Goal: Task Accomplishment & Management: Complete application form

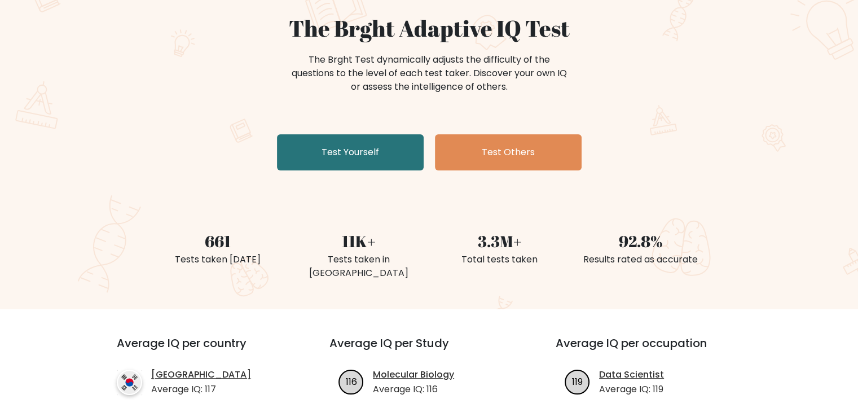
scroll to position [56, 0]
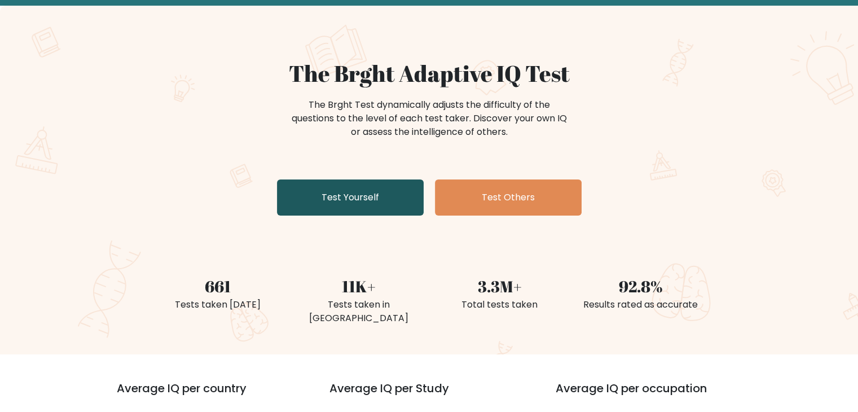
click at [401, 204] on link "Test Yourself" at bounding box center [350, 197] width 147 height 36
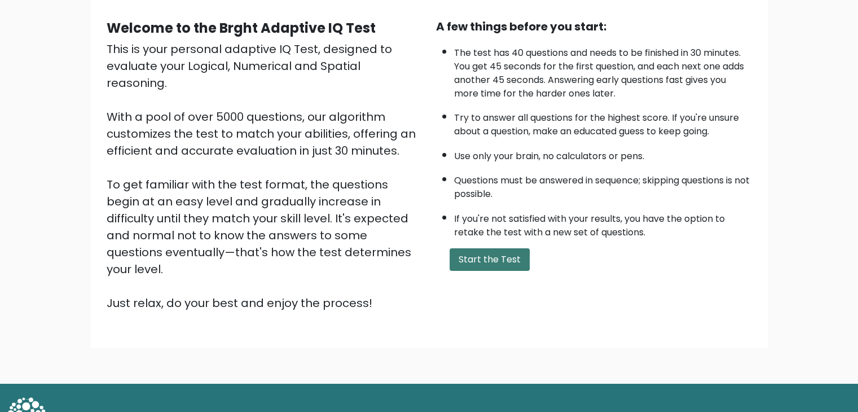
scroll to position [105, 0]
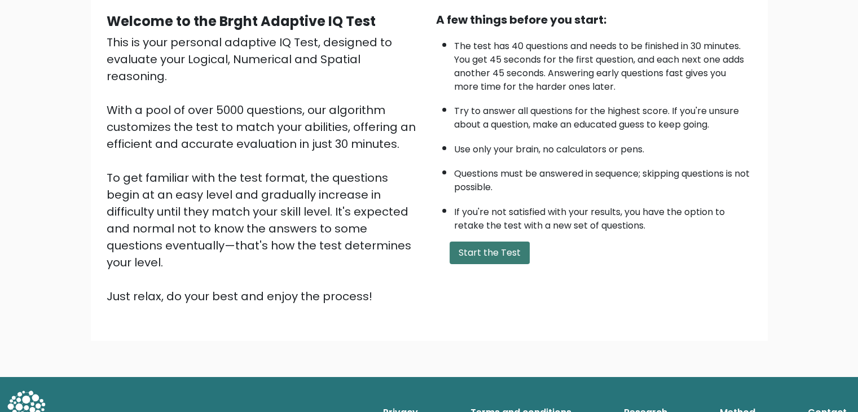
click at [463, 253] on button "Start the Test" at bounding box center [490, 253] width 80 height 23
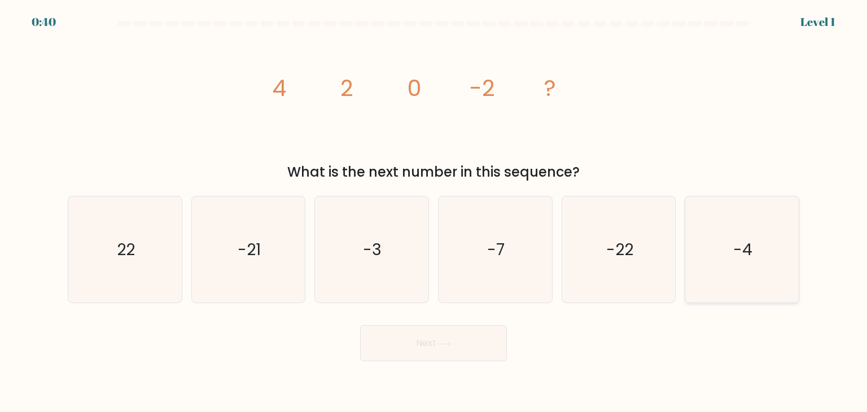
click at [709, 287] on icon "-4" at bounding box center [741, 249] width 106 height 106
click at [434, 212] on input "f. -4" at bounding box center [433, 209] width 1 height 6
radio input "true"
click at [472, 341] on button "Next" at bounding box center [433, 343] width 147 height 36
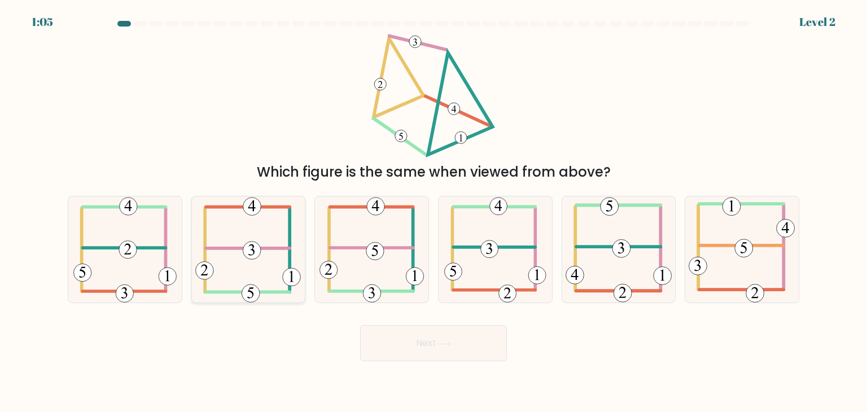
click at [254, 257] on 352 at bounding box center [252, 251] width 18 height 18
click at [433, 212] on input "b." at bounding box center [433, 209] width 1 height 6
radio input "true"
click at [382, 343] on button "Next" at bounding box center [433, 343] width 147 height 36
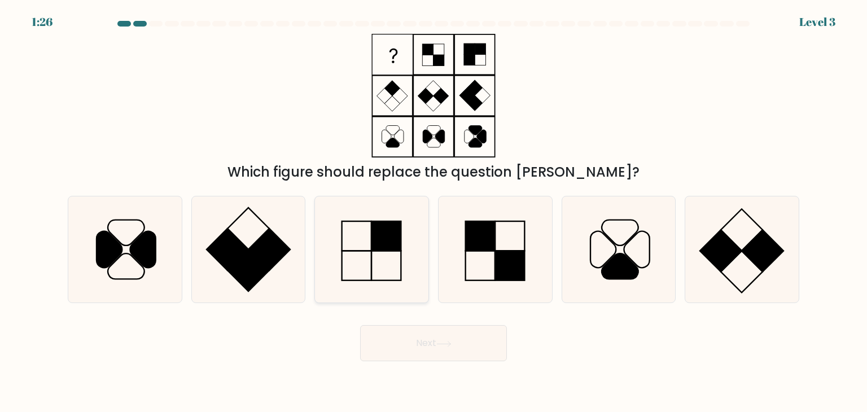
click at [395, 249] on rect at bounding box center [386, 235] width 29 height 29
click at [433, 212] on input "c." at bounding box center [433, 209] width 1 height 6
radio input "true"
click at [485, 344] on button "Next" at bounding box center [433, 343] width 147 height 36
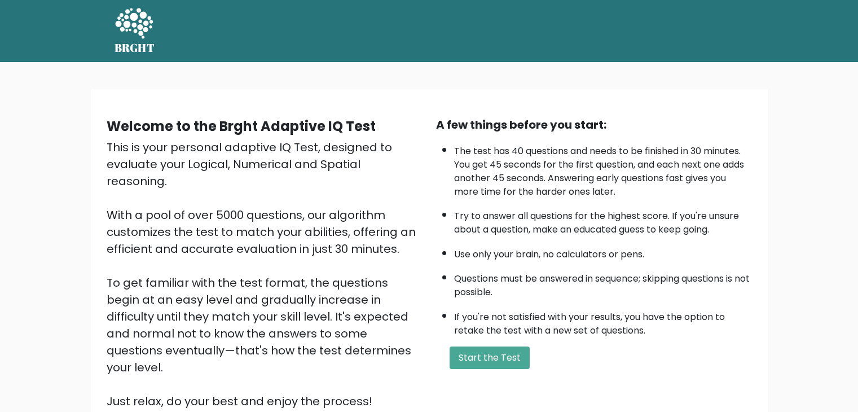
scroll to position [105, 0]
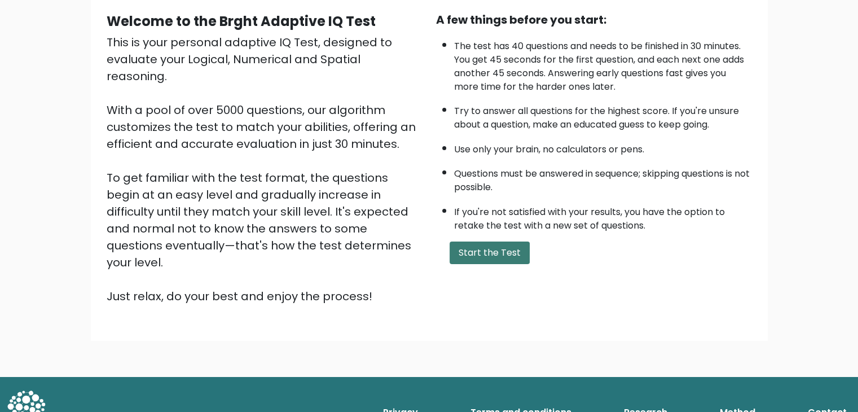
click at [467, 249] on button "Start the Test" at bounding box center [490, 253] width 80 height 23
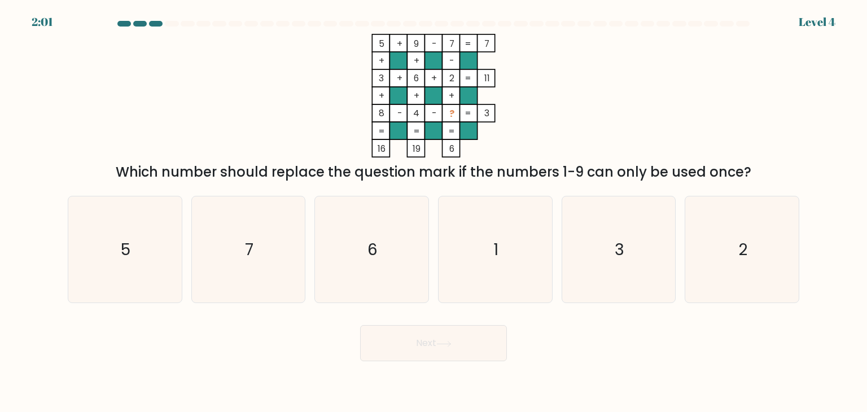
click at [142, 24] on div at bounding box center [140, 24] width 14 height 6
click at [138, 23] on div at bounding box center [140, 24] width 14 height 6
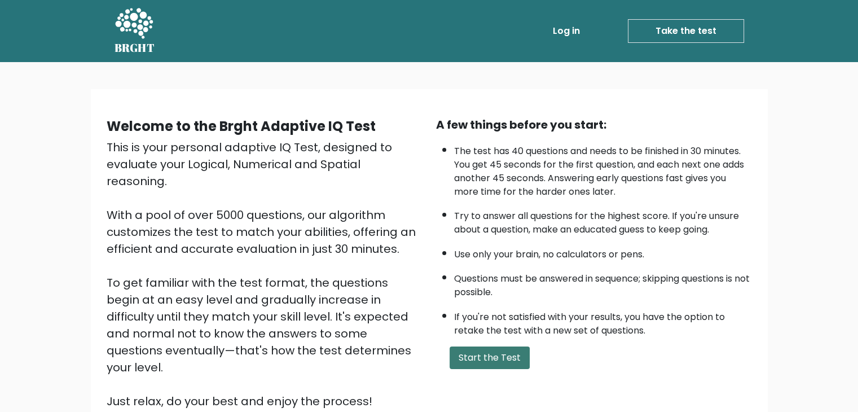
click at [499, 359] on button "Start the Test" at bounding box center [490, 358] width 80 height 23
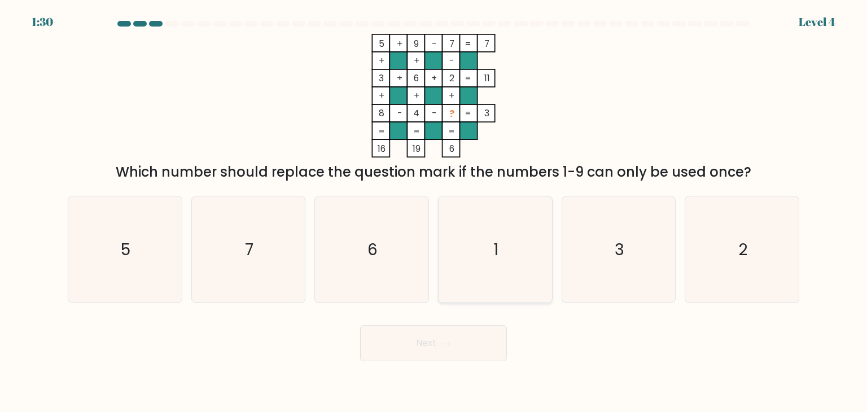
click at [511, 249] on icon "1" at bounding box center [495, 249] width 106 height 106
click at [434, 212] on input "d. 1" at bounding box center [433, 209] width 1 height 6
radio input "true"
click at [471, 337] on button "Next" at bounding box center [433, 343] width 147 height 36
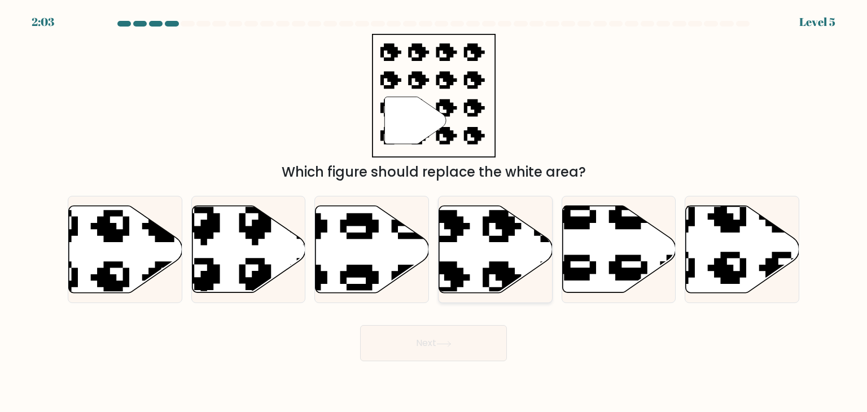
click at [515, 256] on icon at bounding box center [495, 249] width 113 height 87
click at [434, 212] on input "d." at bounding box center [433, 209] width 1 height 6
radio input "true"
click at [459, 340] on button "Next" at bounding box center [433, 343] width 147 height 36
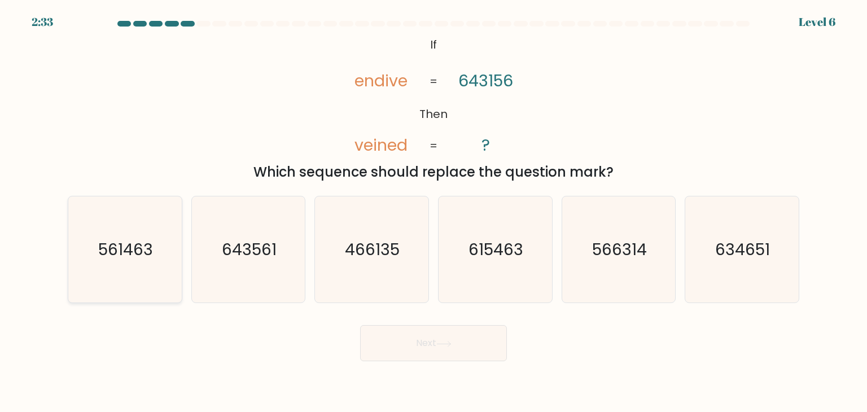
click at [164, 267] on icon "561463" at bounding box center [125, 249] width 106 height 106
click at [433, 212] on input "a. 561463" at bounding box center [433, 209] width 1 height 6
radio input "true"
click at [449, 349] on button "Next" at bounding box center [433, 343] width 147 height 36
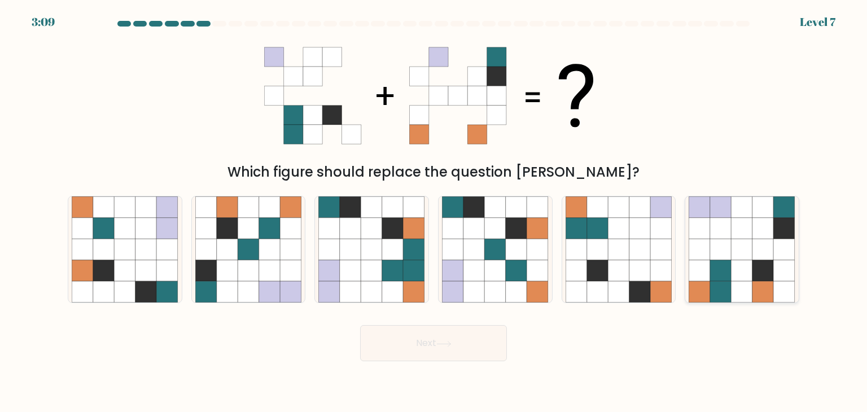
click at [736, 260] on icon at bounding box center [741, 270] width 21 height 21
click at [434, 212] on input "f." at bounding box center [433, 209] width 1 height 6
radio input "true"
click at [483, 349] on button "Next" at bounding box center [433, 343] width 147 height 36
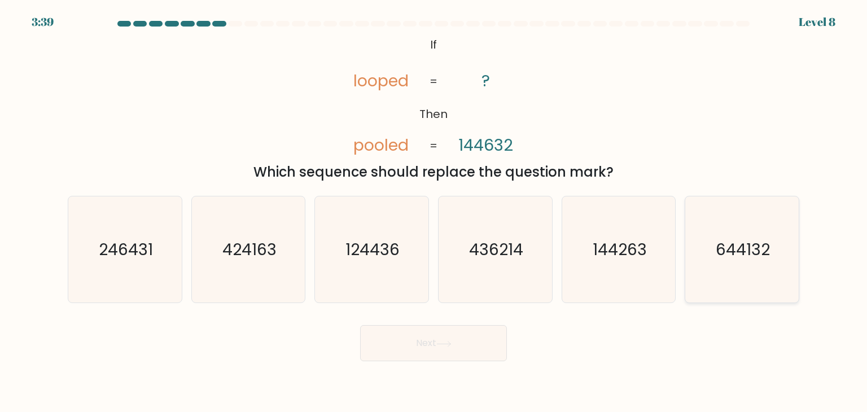
click at [743, 266] on icon "644132" at bounding box center [741, 249] width 106 height 106
click at [434, 212] on input "f. 644132" at bounding box center [433, 209] width 1 height 6
radio input "true"
click at [473, 348] on button "Next" at bounding box center [433, 343] width 147 height 36
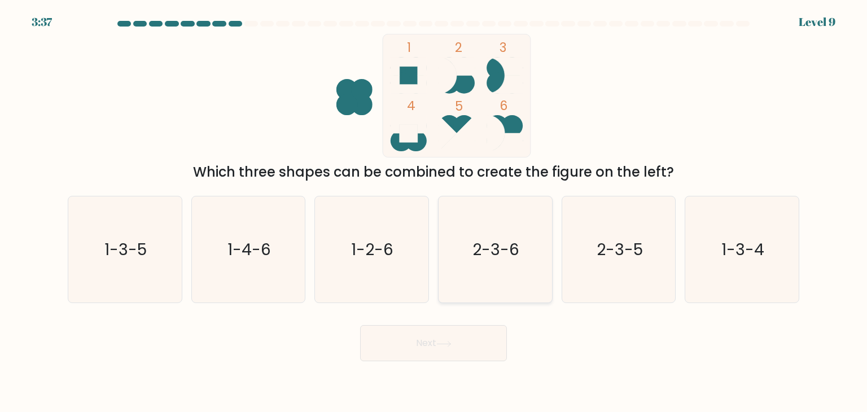
drag, startPoint x: 502, startPoint y: 268, endPoint x: 498, endPoint y: 278, distance: 10.4
click at [502, 268] on icon "2-3-6" at bounding box center [495, 249] width 106 height 106
click at [434, 212] on input "d. 2-3-6" at bounding box center [433, 209] width 1 height 6
radio input "true"
click at [458, 352] on button "Next" at bounding box center [433, 343] width 147 height 36
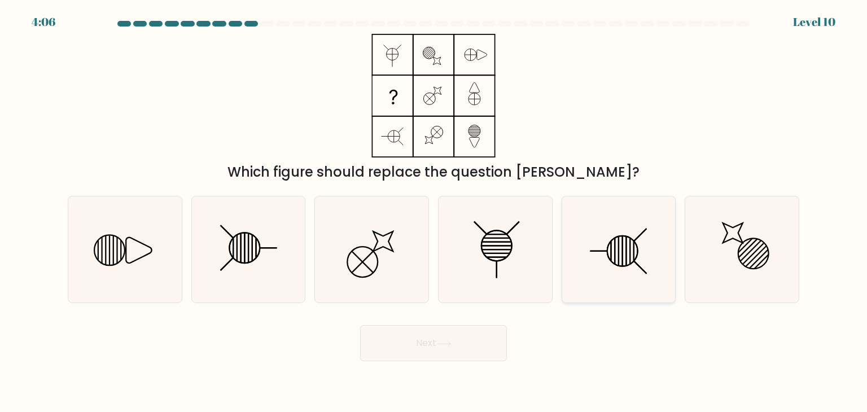
click at [620, 260] on icon at bounding box center [618, 249] width 106 height 106
click at [434, 212] on input "e." at bounding box center [433, 209] width 1 height 6
radio input "true"
click at [480, 341] on button "Next" at bounding box center [433, 343] width 147 height 36
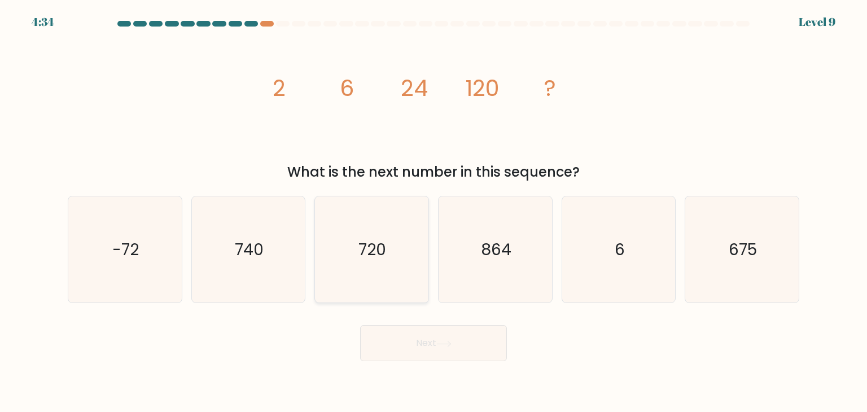
click at [416, 262] on icon "720" at bounding box center [371, 249] width 106 height 106
click at [433, 212] on input "c. 720" at bounding box center [433, 209] width 1 height 6
radio input "true"
click at [462, 349] on button "Next" at bounding box center [433, 343] width 147 height 36
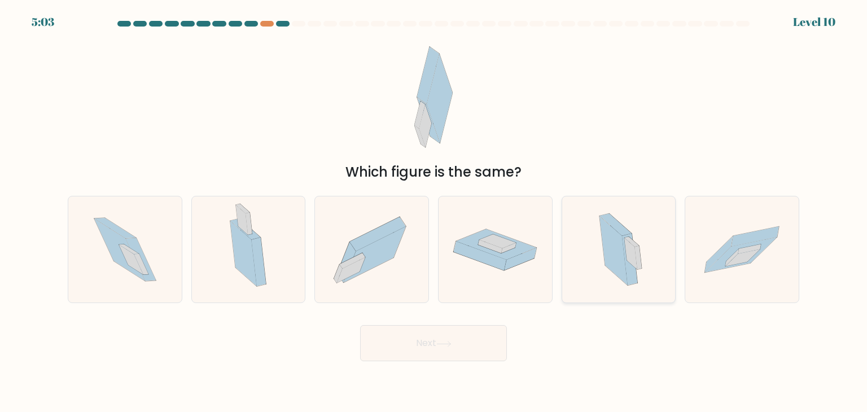
click at [614, 262] on icon at bounding box center [613, 250] width 28 height 69
click at [434, 212] on input "e." at bounding box center [433, 209] width 1 height 6
radio input "true"
click at [472, 363] on body "5:02 Level 10" at bounding box center [433, 206] width 867 height 412
click at [472, 350] on button "Next" at bounding box center [433, 343] width 147 height 36
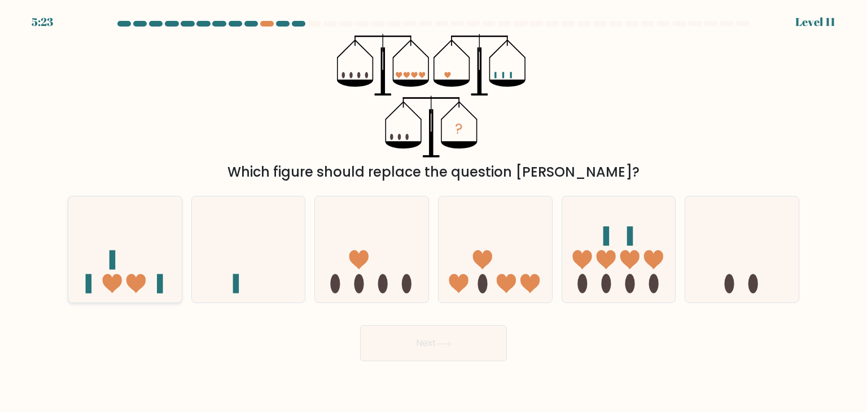
click at [142, 291] on icon at bounding box center [124, 250] width 113 height 94
click at [433, 212] on input "a." at bounding box center [433, 209] width 1 height 6
radio input "true"
click at [445, 341] on icon at bounding box center [443, 344] width 15 height 6
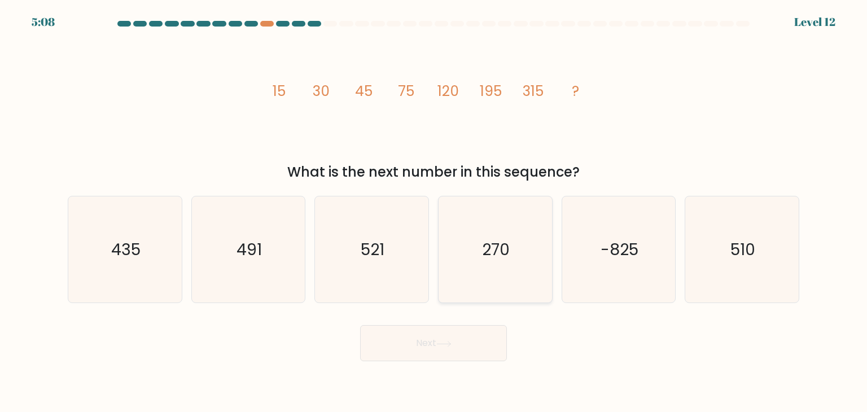
click at [473, 262] on icon "270" at bounding box center [495, 249] width 106 height 106
click at [434, 212] on input "d. 270" at bounding box center [433, 209] width 1 height 6
radio input "true"
click at [731, 239] on text "510" at bounding box center [742, 249] width 25 height 23
click at [434, 212] on input "f. 510" at bounding box center [433, 209] width 1 height 6
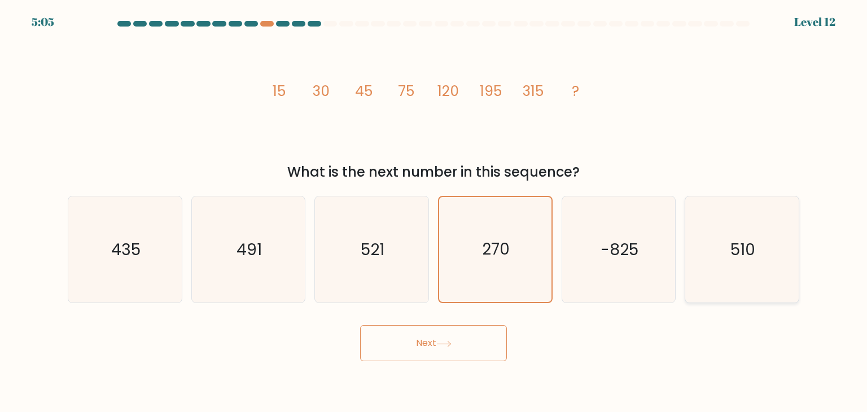
radio input "true"
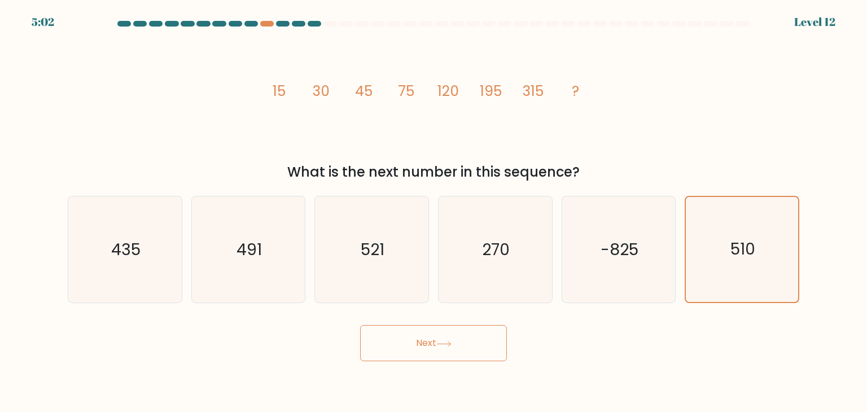
click at [472, 354] on button "Next" at bounding box center [433, 343] width 147 height 36
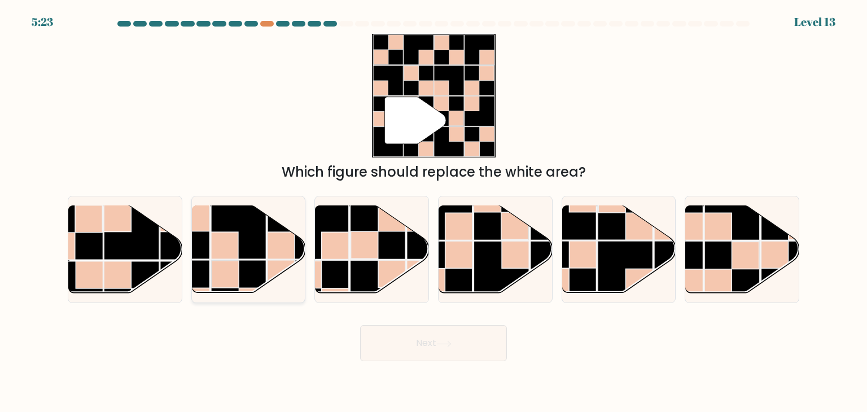
click at [273, 262] on rect at bounding box center [280, 273] width 27 height 27
click at [433, 212] on input "b." at bounding box center [433, 209] width 1 height 6
radio input "true"
click at [431, 334] on button "Next" at bounding box center [433, 343] width 147 height 36
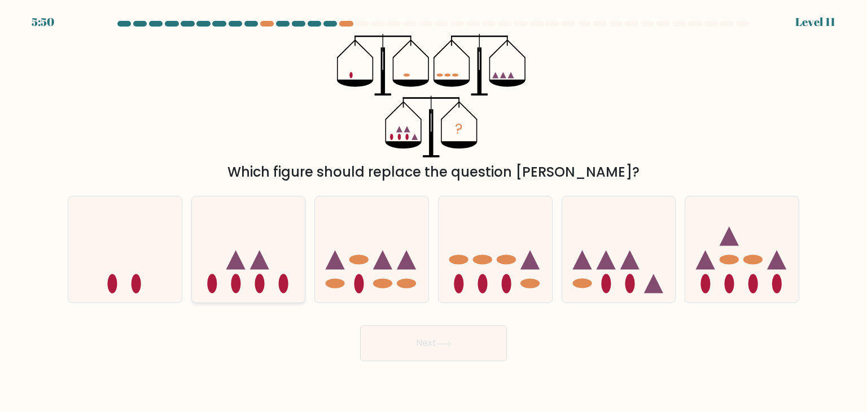
click at [277, 270] on icon at bounding box center [248, 250] width 113 height 94
click at [433, 212] on input "b." at bounding box center [433, 209] width 1 height 6
radio input "true"
click at [409, 359] on button "Next" at bounding box center [433, 343] width 147 height 36
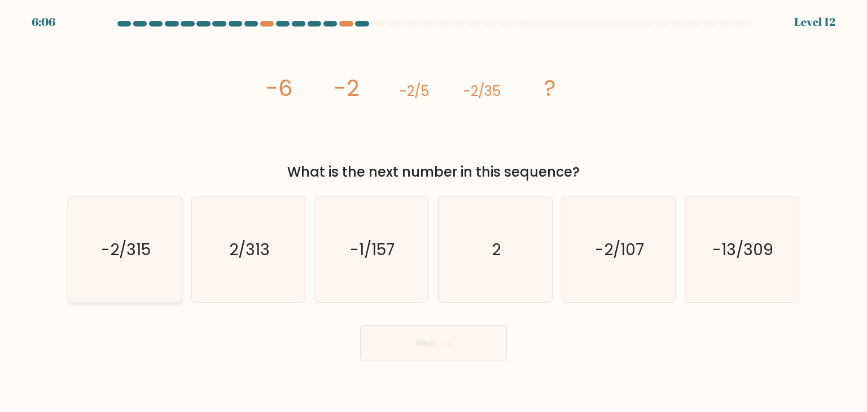
click at [151, 271] on icon "-2/315" at bounding box center [125, 249] width 106 height 106
click at [433, 212] on input "a. -2/315" at bounding box center [433, 209] width 1 height 6
radio input "true"
click at [457, 349] on button "Next" at bounding box center [433, 343] width 147 height 36
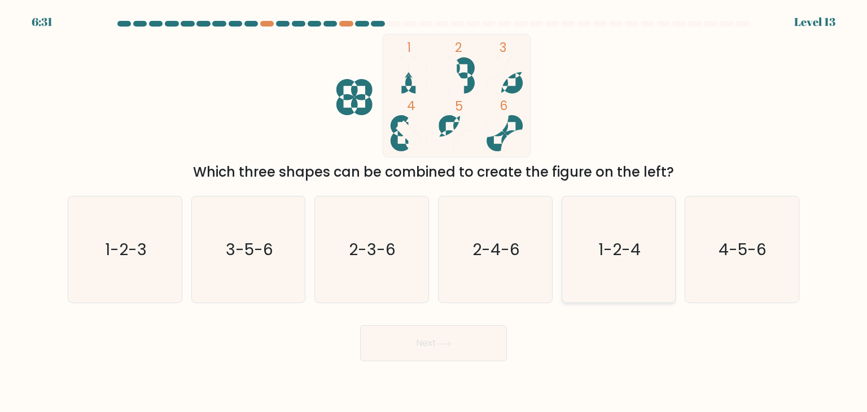
click at [607, 262] on icon "1-2-4" at bounding box center [618, 249] width 106 height 106
click at [434, 212] on input "e. 1-2-4" at bounding box center [433, 209] width 1 height 6
radio input "true"
click at [484, 335] on button "Next" at bounding box center [433, 343] width 147 height 36
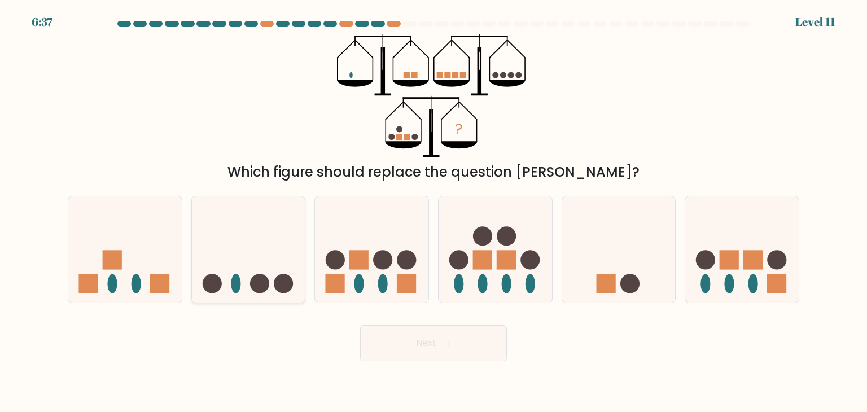
click at [246, 279] on icon at bounding box center [248, 250] width 113 height 94
click at [433, 212] on input "b." at bounding box center [433, 209] width 1 height 6
radio input "true"
click at [440, 348] on button "Next" at bounding box center [433, 343] width 147 height 36
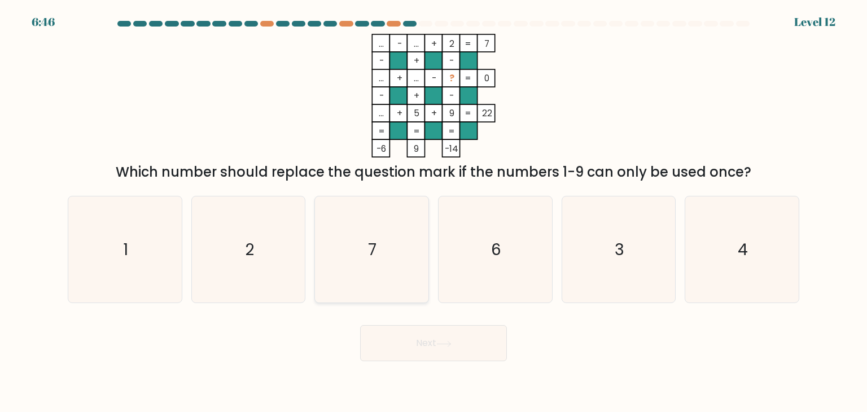
click at [373, 249] on text "7" at bounding box center [373, 249] width 8 height 23
click at [433, 212] on input "c. 7" at bounding box center [433, 209] width 1 height 6
radio input "true"
click at [420, 339] on button "Next" at bounding box center [433, 343] width 147 height 36
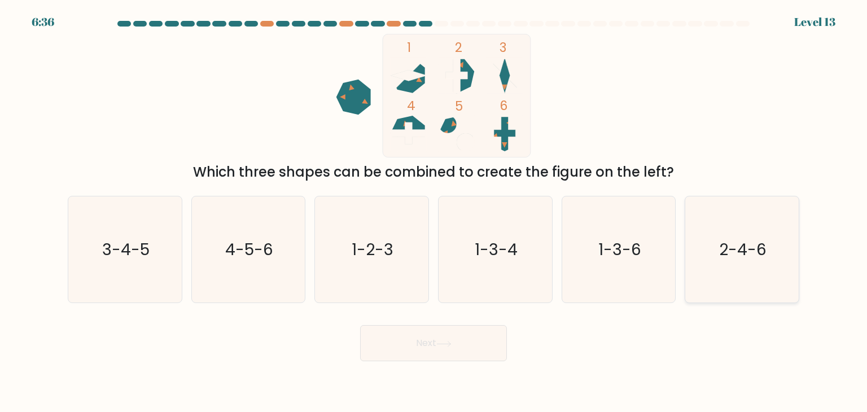
click at [724, 257] on text "2-4-6" at bounding box center [742, 249] width 47 height 23
click at [434, 212] on input "f. 2-4-6" at bounding box center [433, 209] width 1 height 6
radio input "true"
click at [496, 344] on button "Next" at bounding box center [433, 343] width 147 height 36
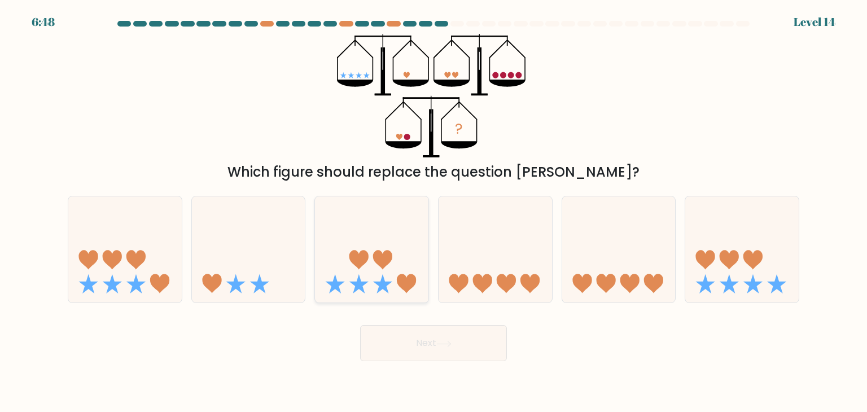
click at [318, 203] on icon at bounding box center [371, 250] width 113 height 94
click at [433, 206] on input "c." at bounding box center [433, 209] width 1 height 6
radio input "true"
click at [265, 246] on icon at bounding box center [248, 250] width 113 height 94
click at [433, 212] on input "b." at bounding box center [433, 209] width 1 height 6
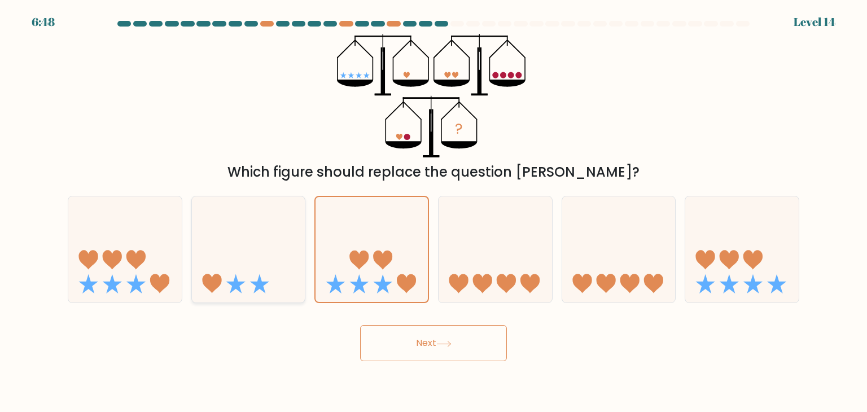
radio input "true"
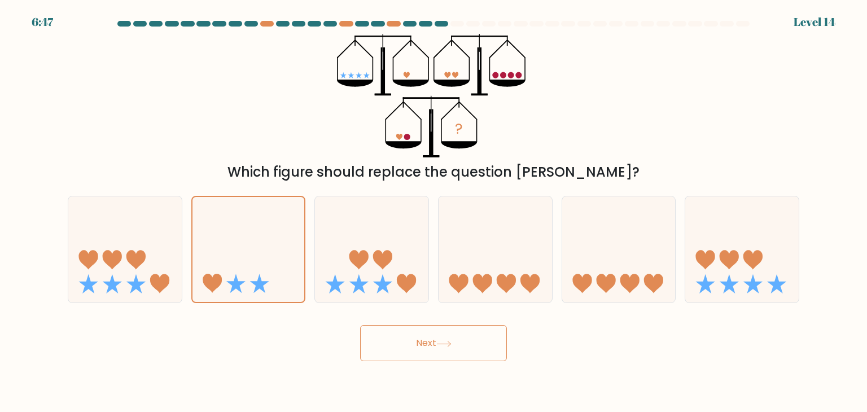
click at [437, 344] on button "Next" at bounding box center [433, 343] width 147 height 36
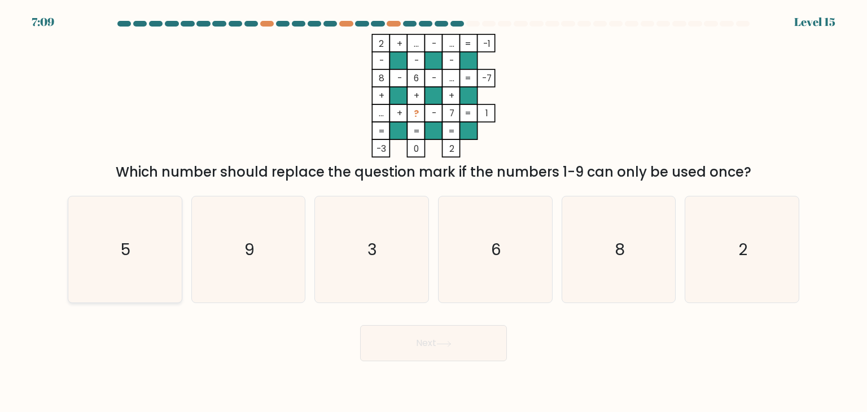
click at [104, 299] on icon "5" at bounding box center [125, 249] width 106 height 106
click at [433, 212] on input "a. 5" at bounding box center [433, 209] width 1 height 6
radio input "true"
click at [458, 349] on button "Next" at bounding box center [433, 343] width 147 height 36
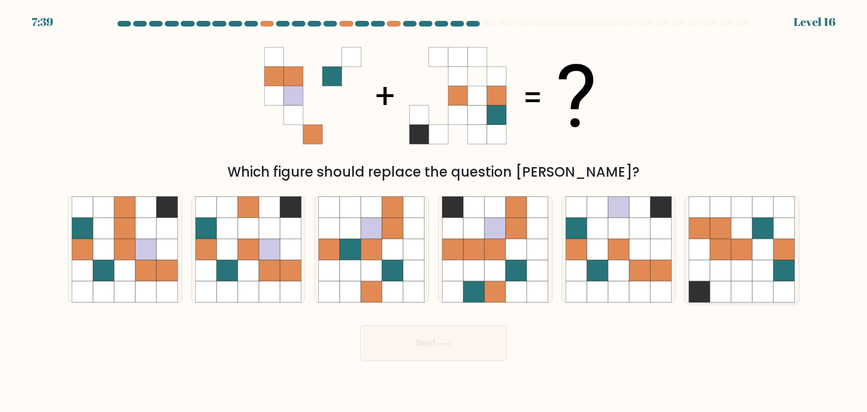
click at [749, 280] on icon at bounding box center [741, 249] width 106 height 106
click at [434, 212] on input "f." at bounding box center [433, 209] width 1 height 6
radio input "true"
click at [441, 340] on button "Next" at bounding box center [433, 343] width 147 height 36
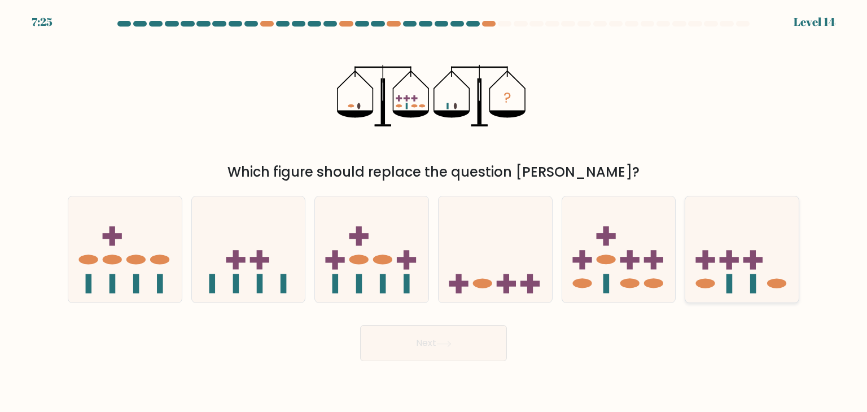
click at [749, 238] on icon at bounding box center [741, 250] width 113 height 94
click at [434, 212] on input "f." at bounding box center [433, 209] width 1 height 6
radio input "true"
click at [456, 341] on button "Next" at bounding box center [433, 343] width 147 height 36
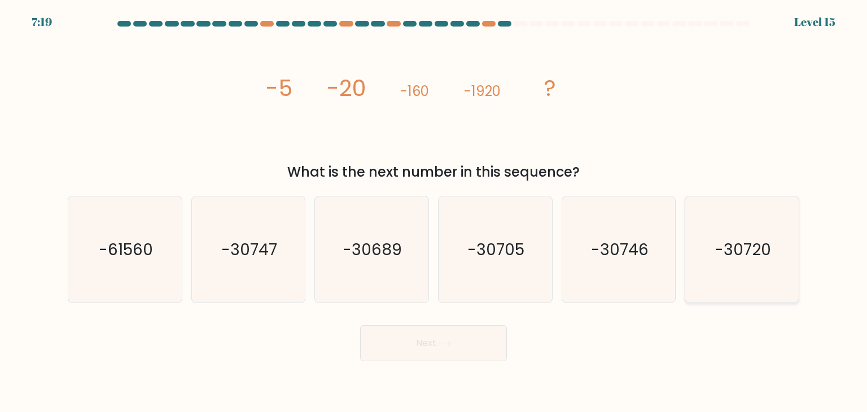
click at [751, 291] on icon "-30720" at bounding box center [741, 249] width 106 height 106
click at [434, 212] on input "f. -30720" at bounding box center [433, 209] width 1 height 6
radio input "true"
click at [433, 323] on div "Next" at bounding box center [433, 339] width 745 height 45
click at [414, 330] on button "Next" at bounding box center [433, 343] width 147 height 36
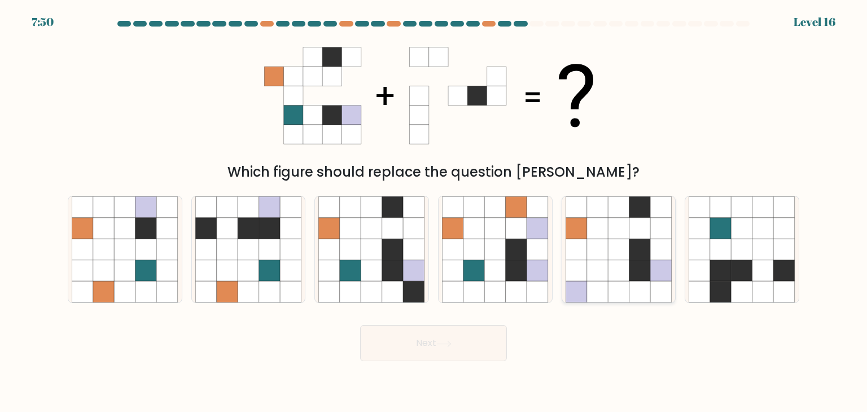
click at [604, 242] on icon at bounding box center [597, 249] width 21 height 21
click at [434, 212] on input "e." at bounding box center [433, 209] width 1 height 6
radio input "true"
click at [352, 255] on icon at bounding box center [350, 249] width 21 height 21
click at [433, 212] on input "c." at bounding box center [433, 209] width 1 height 6
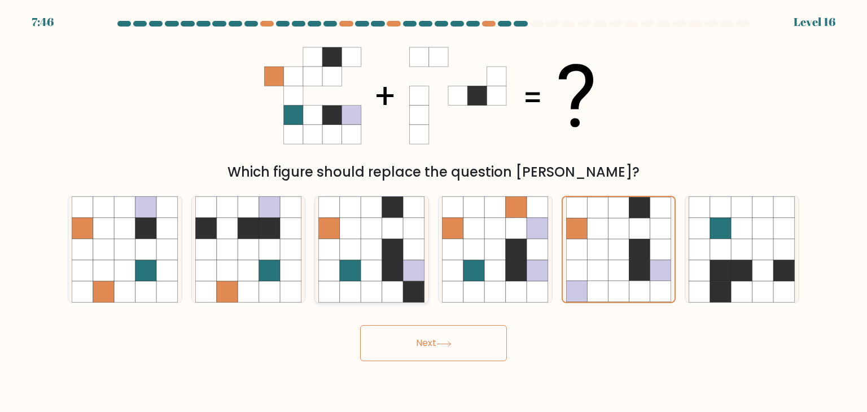
radio input "true"
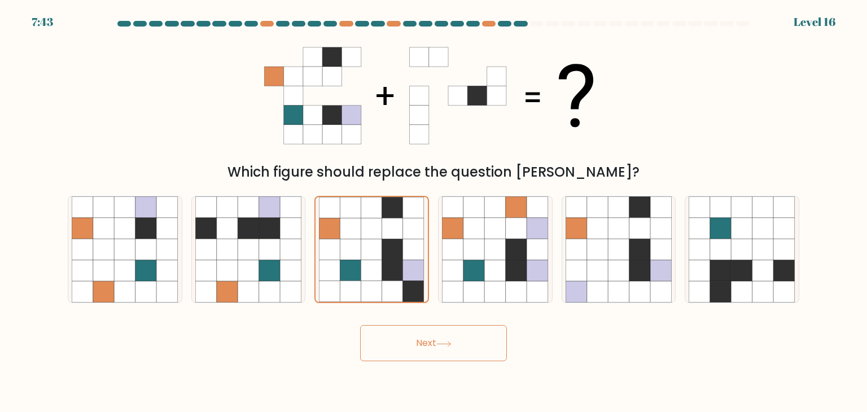
click at [495, 346] on button "Next" at bounding box center [433, 343] width 147 height 36
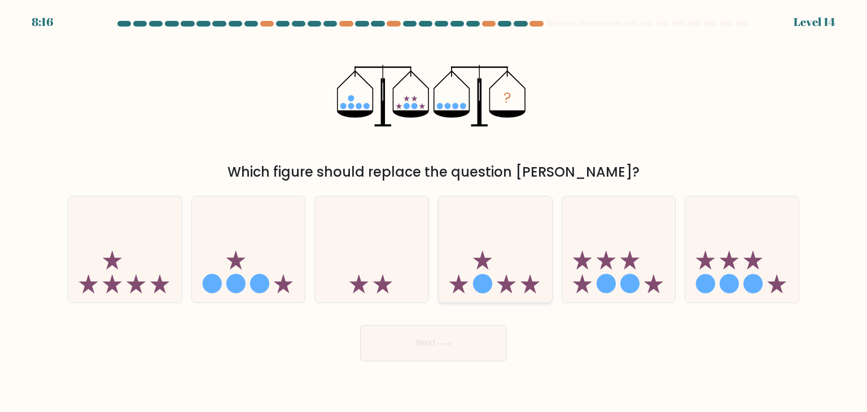
click at [510, 240] on icon at bounding box center [494, 250] width 113 height 94
click at [434, 212] on input "d." at bounding box center [433, 209] width 1 height 6
radio input "true"
click at [443, 331] on button "Next" at bounding box center [433, 343] width 147 height 36
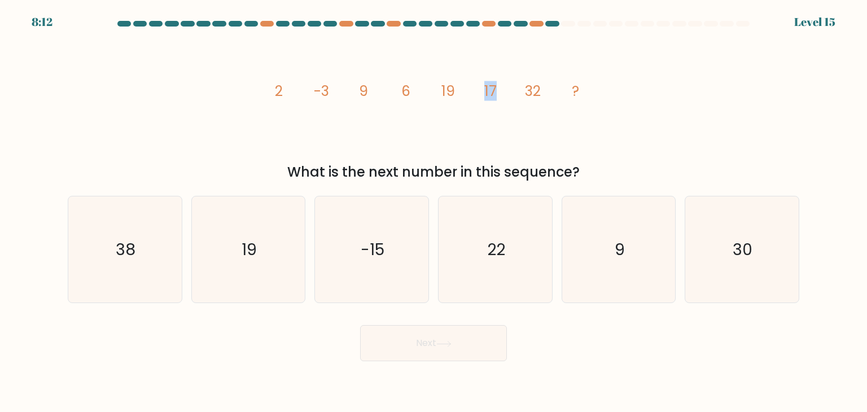
drag, startPoint x: 495, startPoint y: 89, endPoint x: 465, endPoint y: 86, distance: 30.6
click at [465, 86] on icon "image/svg+xml 2 -3 9 6 19 17 32 ?" at bounding box center [433, 96] width 339 height 124
click at [354, 278] on icon "-15" at bounding box center [371, 249] width 106 height 106
click at [433, 212] on input "c. -15" at bounding box center [433, 209] width 1 height 6
radio input "true"
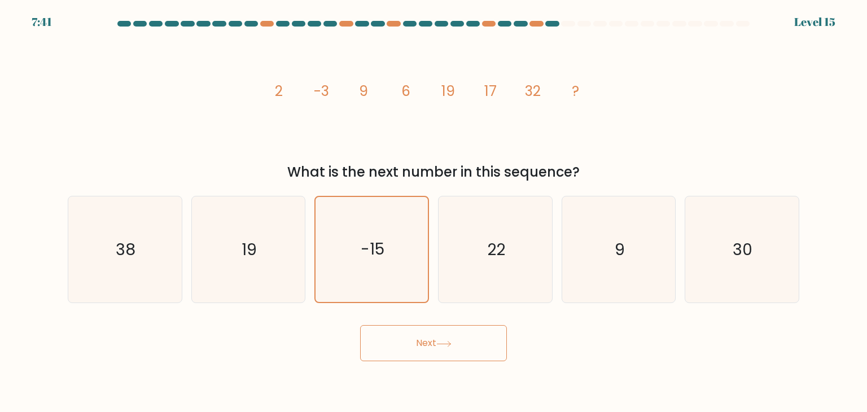
click at [471, 354] on button "Next" at bounding box center [433, 343] width 147 height 36
click at [456, 344] on button "Next" at bounding box center [433, 343] width 147 height 36
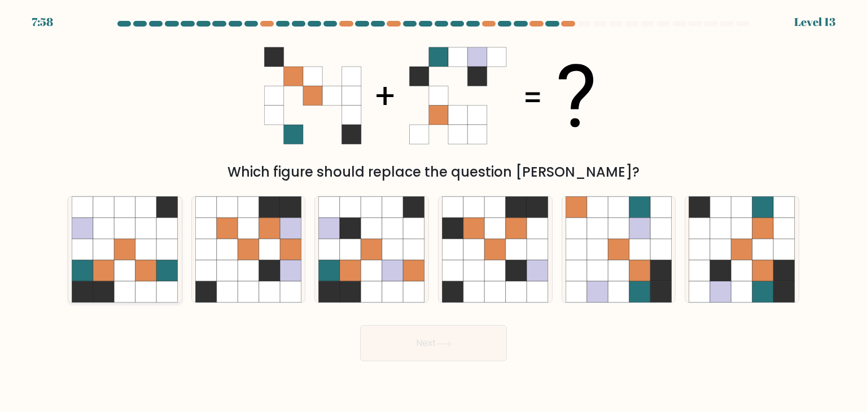
click at [157, 251] on icon at bounding box center [167, 249] width 21 height 21
click at [433, 212] on input "a." at bounding box center [433, 209] width 1 height 6
radio input "true"
click at [468, 347] on button "Next" at bounding box center [433, 343] width 147 height 36
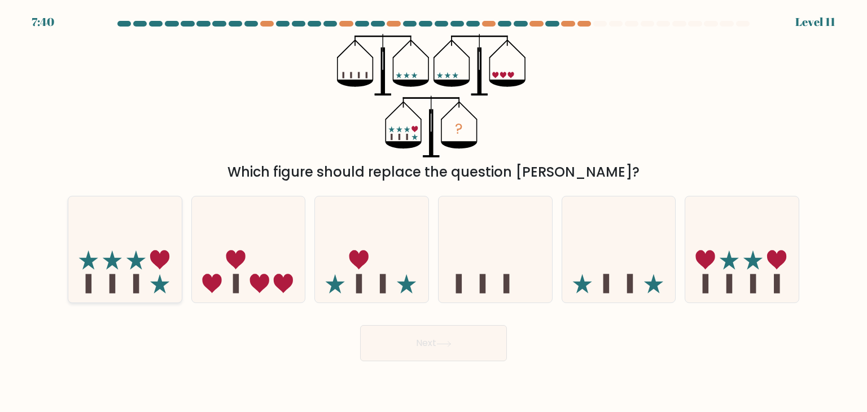
click at [127, 278] on icon at bounding box center [124, 250] width 113 height 94
click at [433, 212] on input "a." at bounding box center [433, 209] width 1 height 6
radio input "true"
click at [428, 326] on button "Next" at bounding box center [433, 343] width 147 height 36
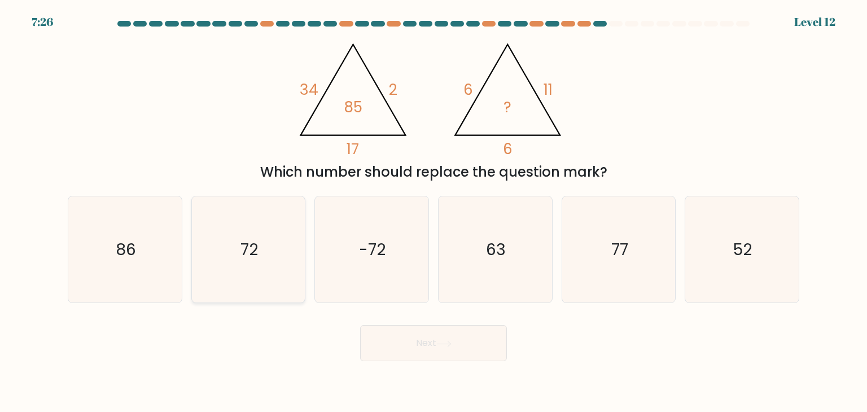
click at [242, 261] on icon "72" at bounding box center [248, 249] width 106 height 106
click at [433, 212] on input "b. 72" at bounding box center [433, 209] width 1 height 6
radio input "true"
click at [445, 336] on button "Next" at bounding box center [433, 343] width 147 height 36
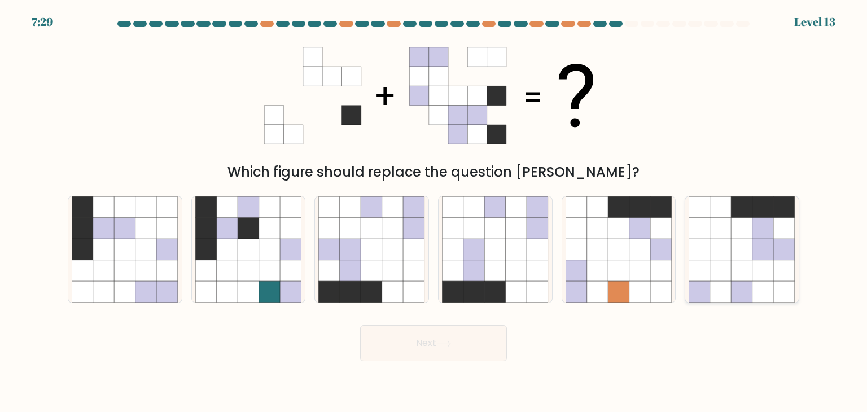
click at [761, 280] on icon at bounding box center [762, 270] width 21 height 21
click at [434, 212] on input "f." at bounding box center [433, 209] width 1 height 6
radio input "true"
click at [400, 282] on icon at bounding box center [392, 292] width 21 height 21
click at [433, 212] on input "c." at bounding box center [433, 209] width 1 height 6
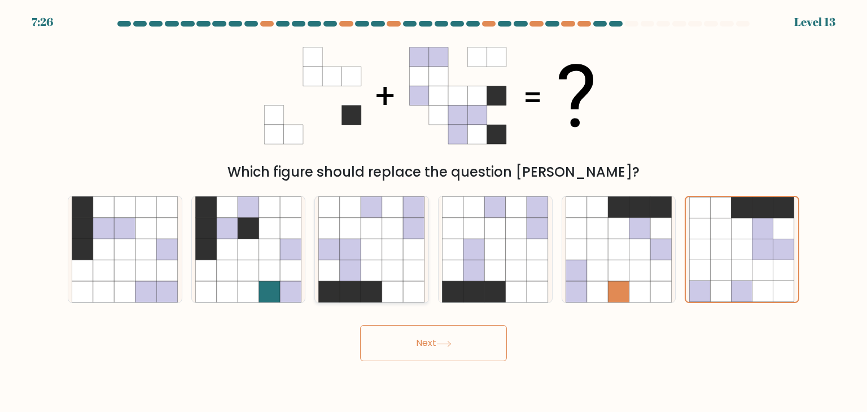
radio input "true"
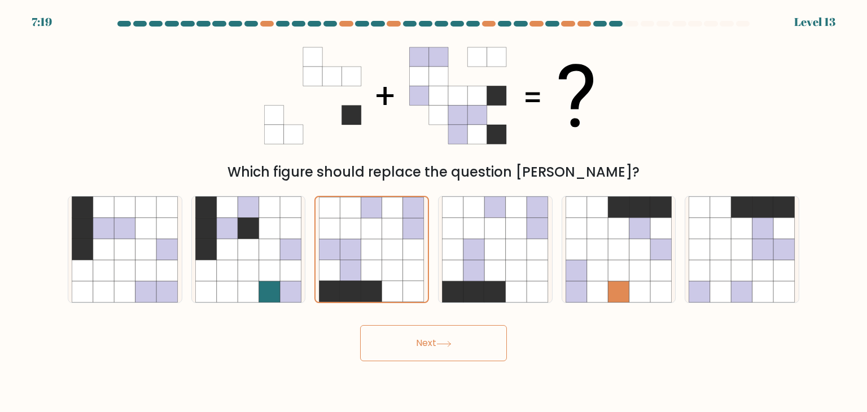
click at [429, 344] on button "Next" at bounding box center [433, 343] width 147 height 36
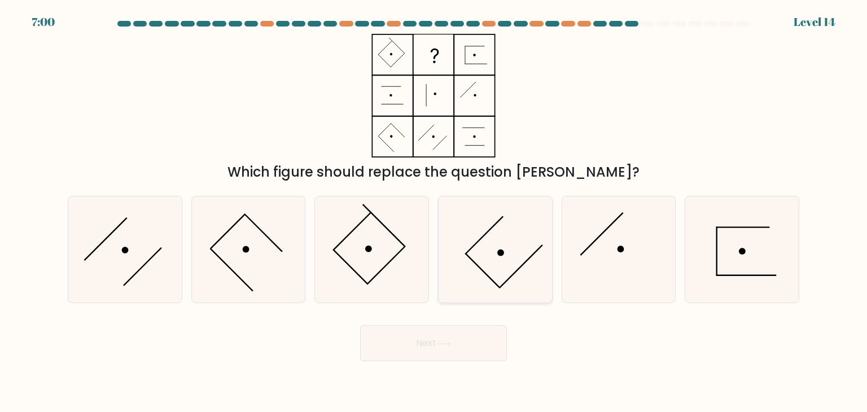
drag, startPoint x: 519, startPoint y: 239, endPoint x: 497, endPoint y: 274, distance: 41.3
click at [519, 239] on icon at bounding box center [495, 249] width 106 height 106
click at [434, 212] on input "d." at bounding box center [433, 209] width 1 height 6
radio input "true"
click at [438, 353] on button "Next" at bounding box center [433, 343] width 147 height 36
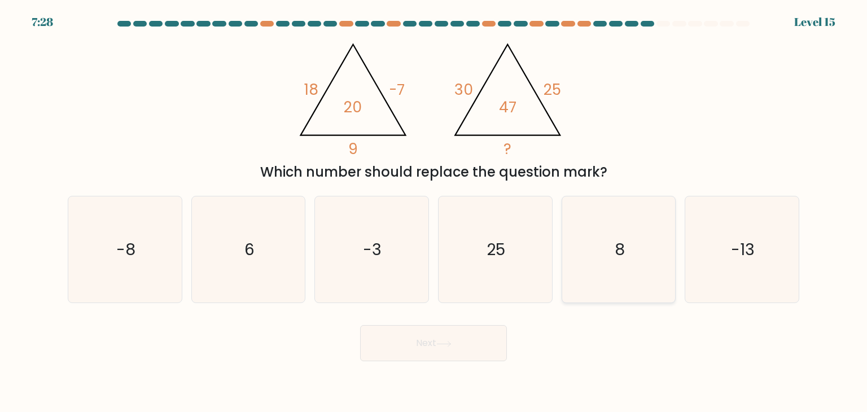
click at [623, 271] on icon "8" at bounding box center [618, 249] width 106 height 106
click at [434, 212] on input "e. 8" at bounding box center [433, 209] width 1 height 6
radio input "true"
click at [467, 341] on button "Next" at bounding box center [433, 343] width 147 height 36
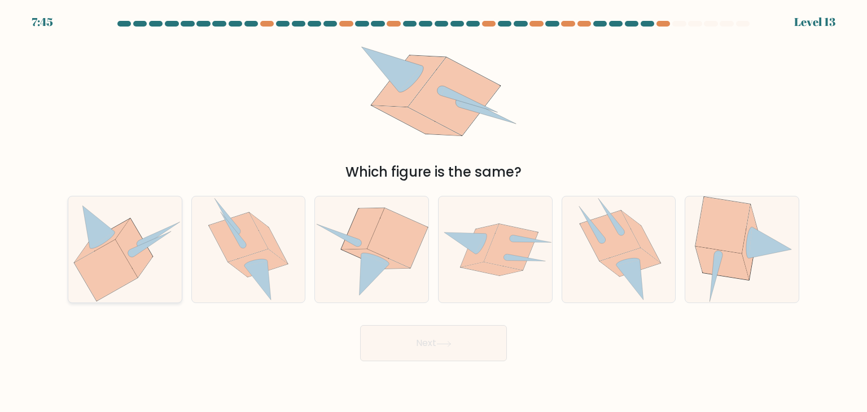
click at [128, 273] on icon at bounding box center [105, 269] width 63 height 61
click at [433, 212] on input "a." at bounding box center [433, 209] width 1 height 6
radio input "true"
click at [275, 253] on icon at bounding box center [268, 238] width 38 height 51
click at [433, 212] on input "b." at bounding box center [433, 209] width 1 height 6
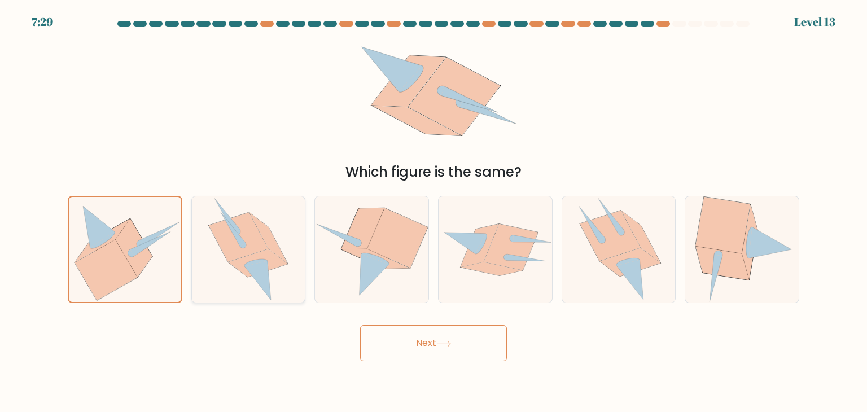
radio input "true"
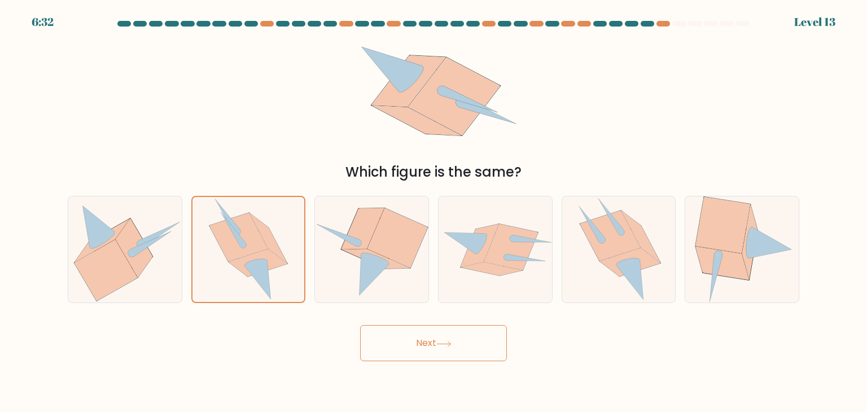
click at [395, 344] on button "Next" at bounding box center [433, 343] width 147 height 36
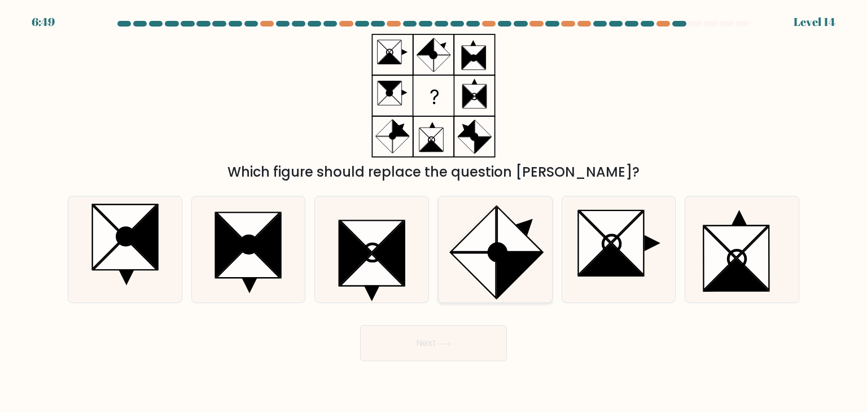
click at [525, 271] on icon at bounding box center [495, 249] width 106 height 106
click at [434, 212] on input "d." at bounding box center [433, 209] width 1 height 6
radio input "true"
click at [472, 350] on button "Next" at bounding box center [433, 343] width 147 height 36
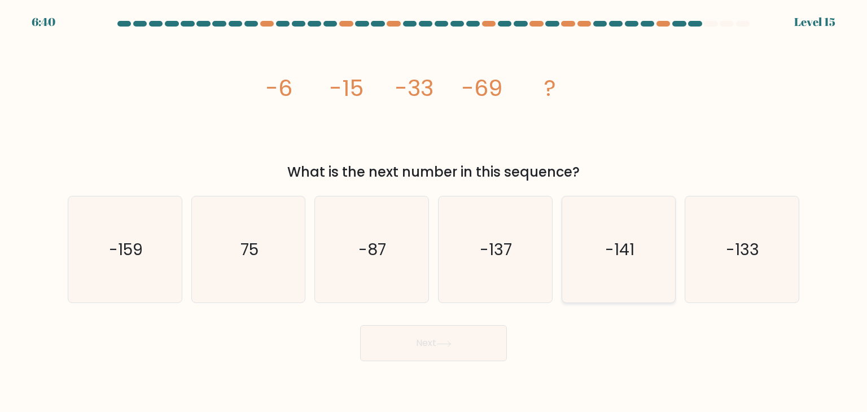
click at [594, 258] on icon "-141" at bounding box center [618, 249] width 106 height 106
click at [434, 212] on input "e. -141" at bounding box center [433, 209] width 1 height 6
radio input "true"
click at [458, 329] on button "Next" at bounding box center [433, 343] width 147 height 36
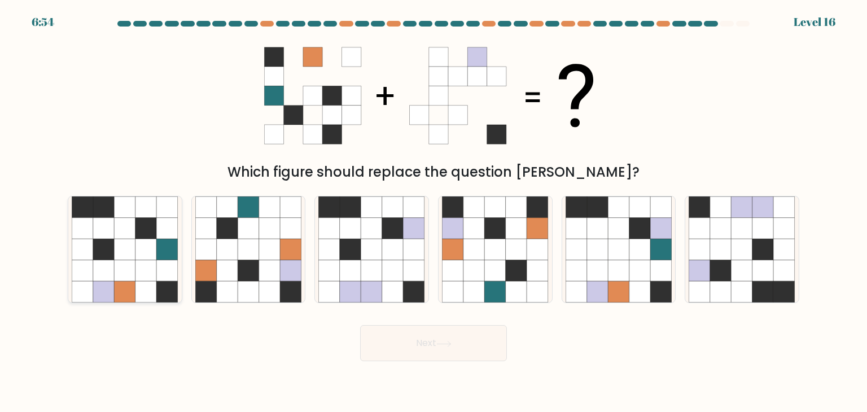
click at [104, 258] on icon at bounding box center [103, 249] width 21 height 21
click at [433, 212] on input "a." at bounding box center [433, 209] width 1 height 6
radio input "true"
click at [465, 341] on button "Next" at bounding box center [433, 343] width 147 height 36
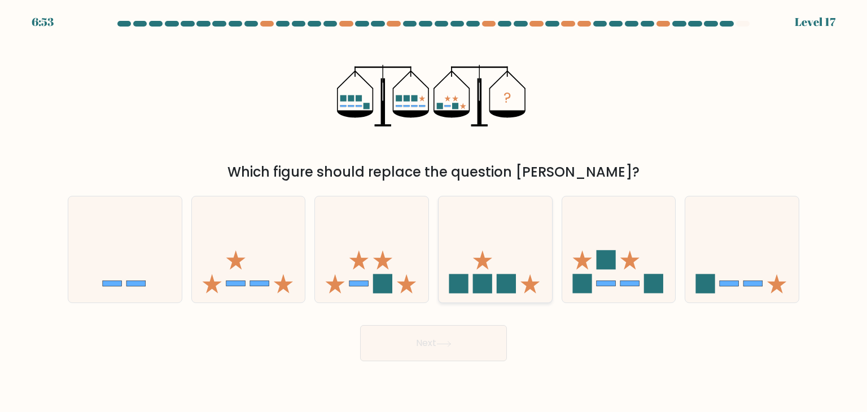
click at [540, 228] on icon at bounding box center [494, 250] width 113 height 94
click at [434, 212] on input "d." at bounding box center [433, 209] width 1 height 6
radio input "true"
click at [471, 339] on button "Next" at bounding box center [433, 343] width 147 height 36
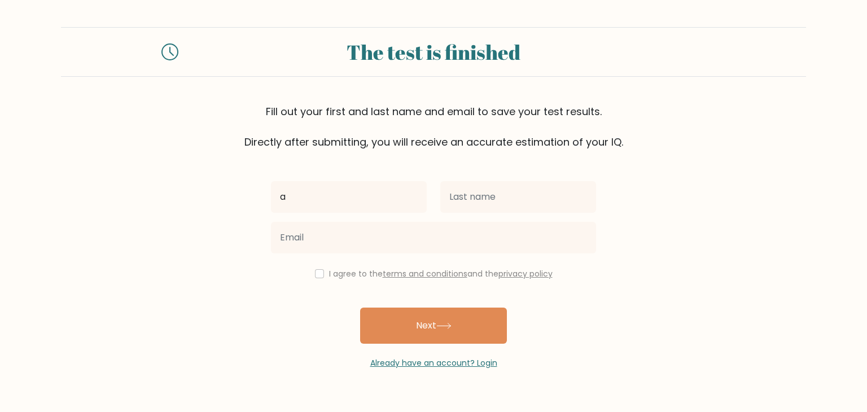
type input "a"
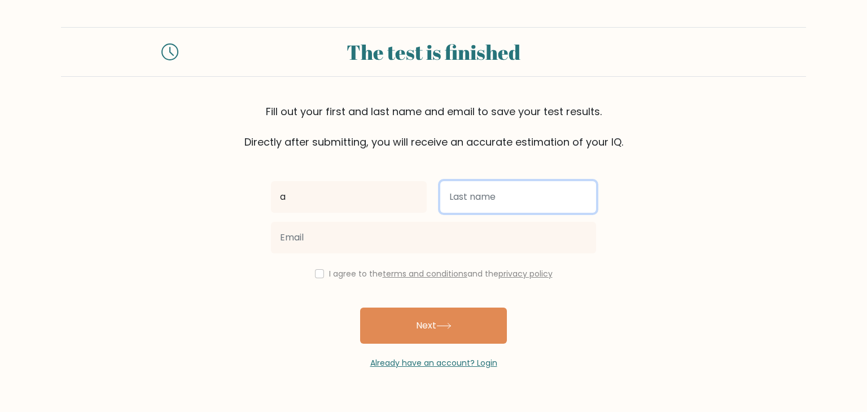
click at [532, 190] on input "text" at bounding box center [518, 197] width 156 height 32
type input "a"
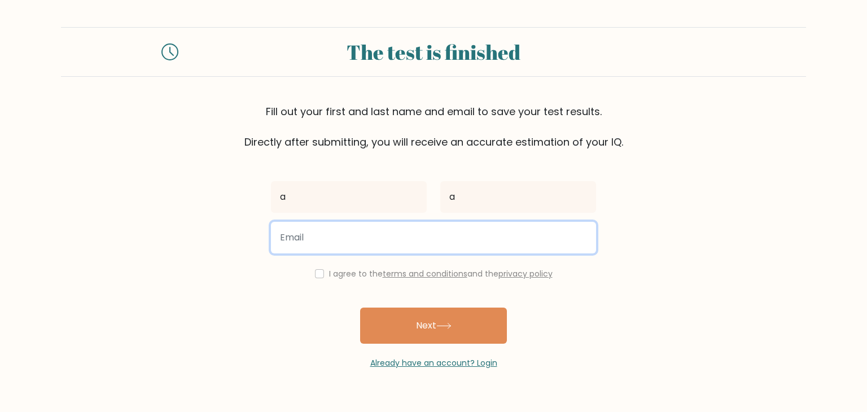
click at [477, 243] on input "email" at bounding box center [433, 238] width 325 height 32
type input "dream.jutharat@gmail.com"
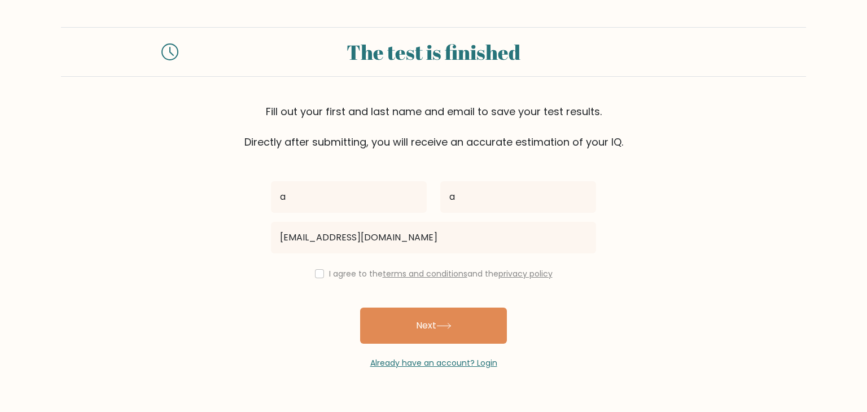
click at [344, 275] on label "I agree to the terms and conditions and the privacy policy" at bounding box center [440, 273] width 223 height 11
click at [324, 266] on div "a a dream.jutharat@gmail.com I agree to the terms and conditions and the privac…" at bounding box center [433, 260] width 339 height 220
click at [314, 278] on div "I agree to the terms and conditions and the privacy policy" at bounding box center [433, 274] width 339 height 14
click at [319, 270] on input "checkbox" at bounding box center [319, 273] width 9 height 9
checkbox input "true"
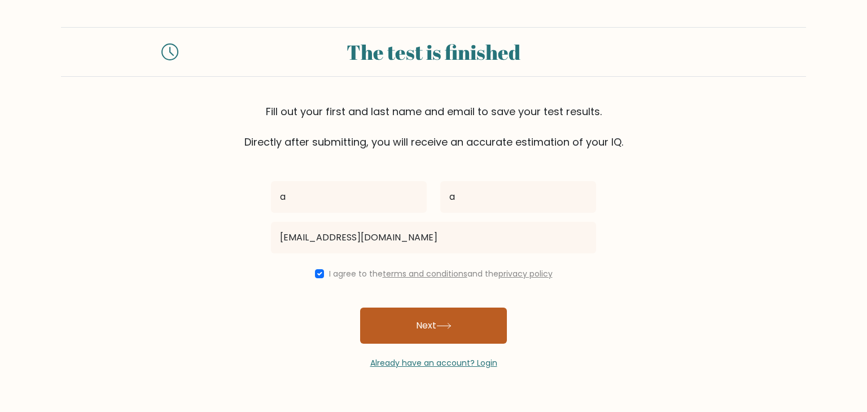
click at [454, 320] on button "Next" at bounding box center [433, 326] width 147 height 36
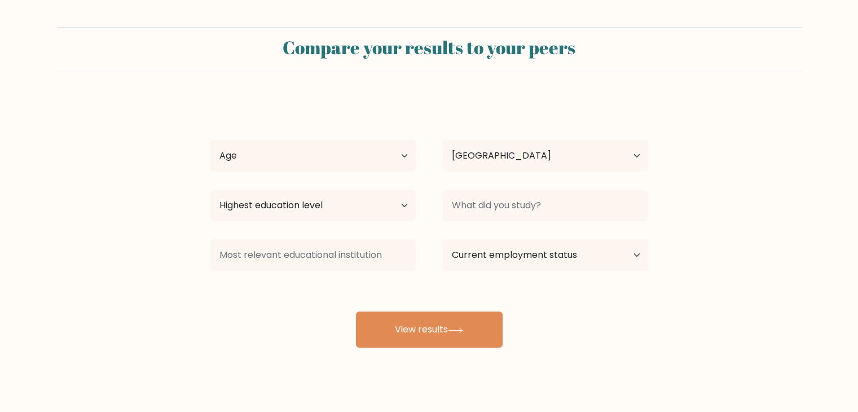
select select "TH"
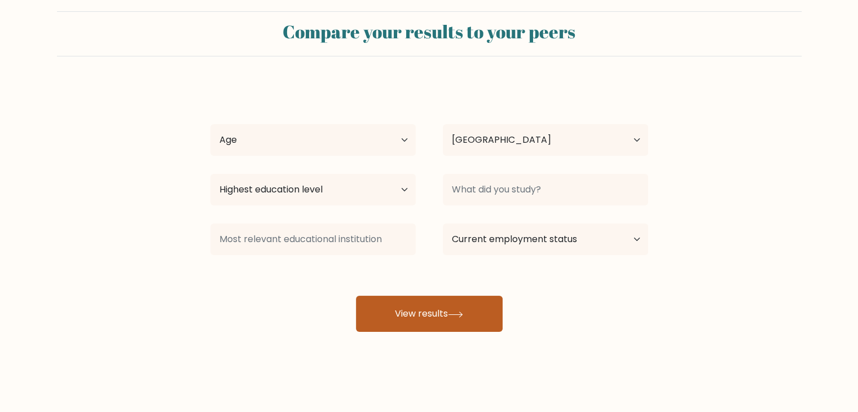
click at [463, 296] on button "View results" at bounding box center [429, 314] width 147 height 36
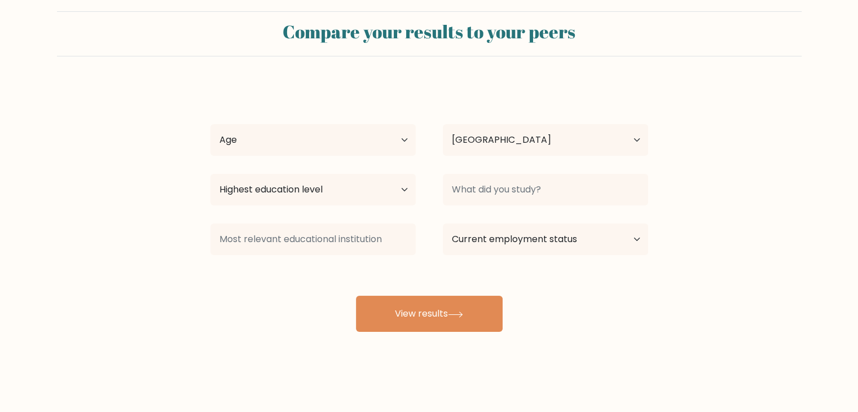
drag, startPoint x: 376, startPoint y: 165, endPoint x: 385, endPoint y: 153, distance: 15.4
click at [379, 161] on div "a a Age Under 18 years old 18-24 years old 25-34 years old 35-44 years old 45-5…" at bounding box center [429, 208] width 451 height 248
click at [394, 132] on select "Age Under 18 years old 18-24 years old 25-34 years old 35-44 years old 45-54 ye…" at bounding box center [312, 140] width 205 height 32
select select "25_34"
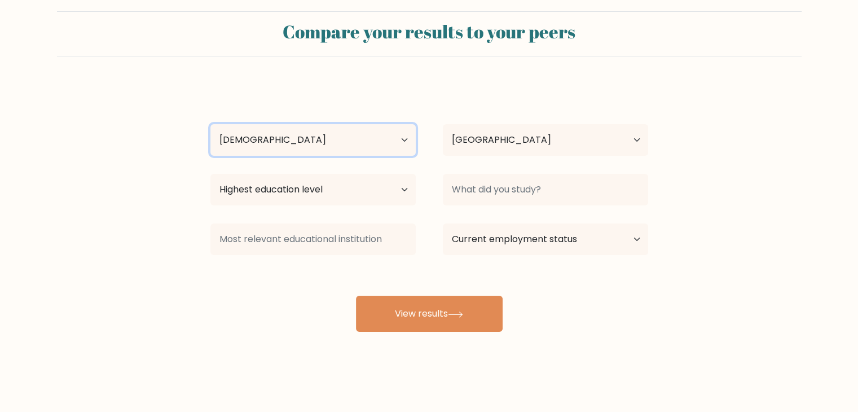
click at [210, 124] on select "Age Under 18 years old 18-24 years old 25-34 years old 35-44 years old 45-54 ye…" at bounding box center [312, 140] width 205 height 32
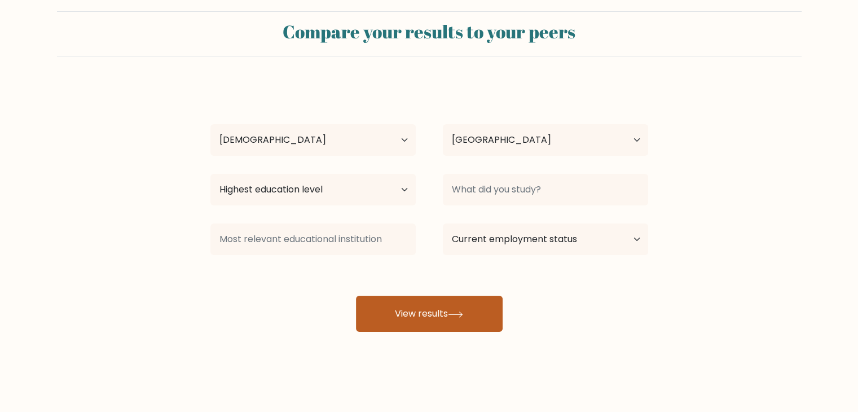
click at [448, 313] on button "View results" at bounding box center [429, 314] width 147 height 36
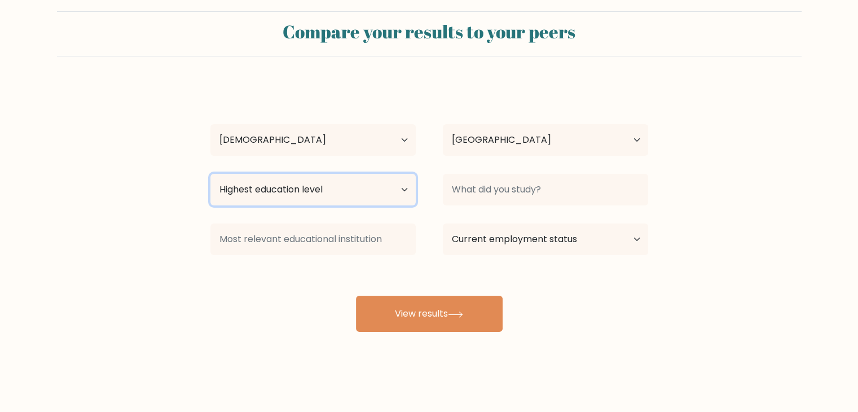
click at [393, 179] on select "Highest education level No schooling Primary Lower Secondary Upper Secondary Oc…" at bounding box center [312, 190] width 205 height 32
select select "doctoral_degree"
click at [210, 174] on select "Highest education level No schooling Primary Lower Secondary Upper Secondary Oc…" at bounding box center [312, 190] width 205 height 32
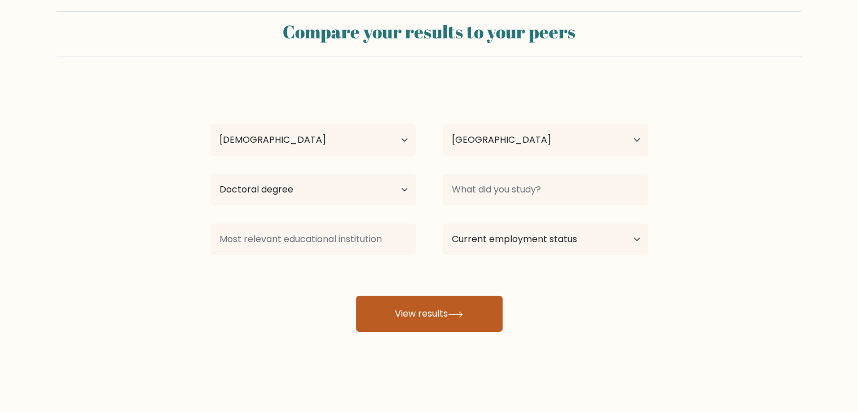
click at [380, 307] on button "View results" at bounding box center [429, 314] width 147 height 36
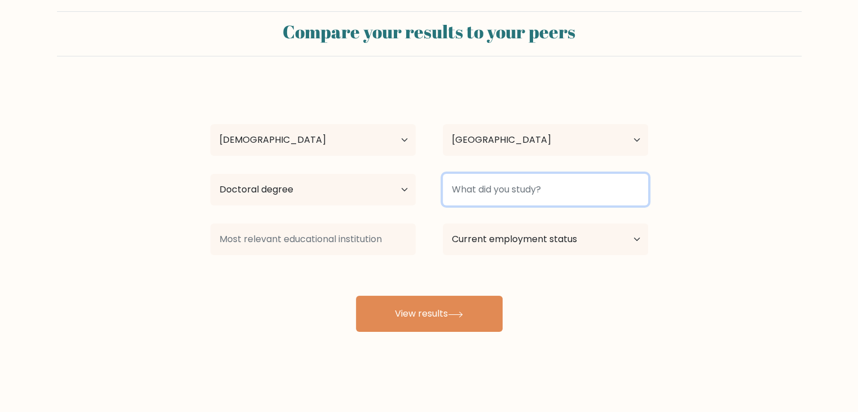
click at [604, 186] on input at bounding box center [545, 190] width 205 height 32
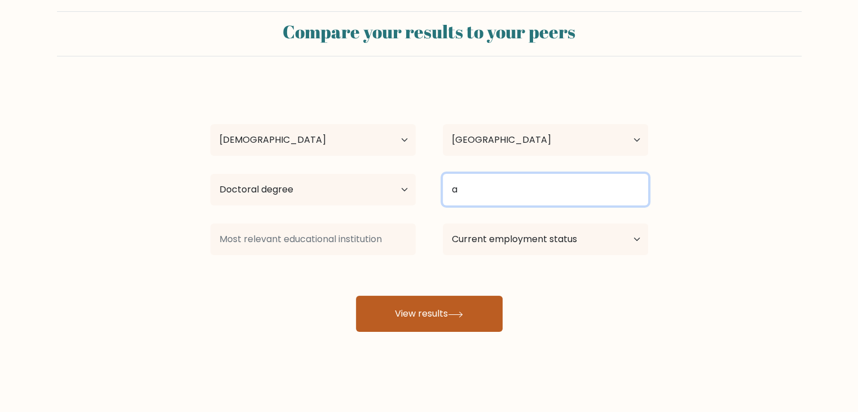
type input "a"
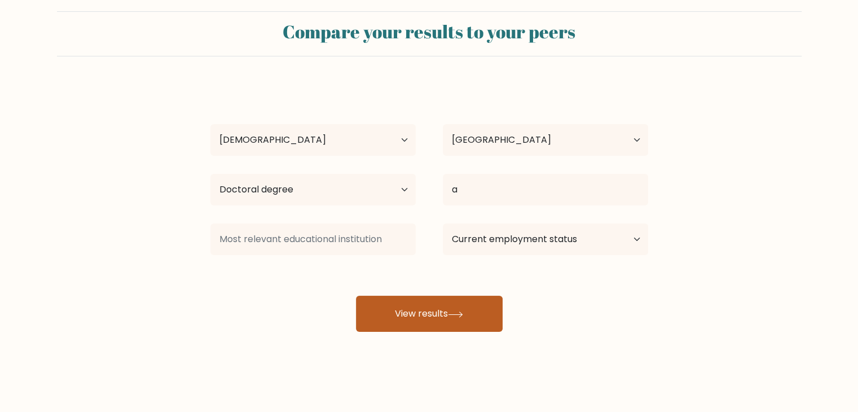
click at [480, 322] on button "View results" at bounding box center [429, 314] width 147 height 36
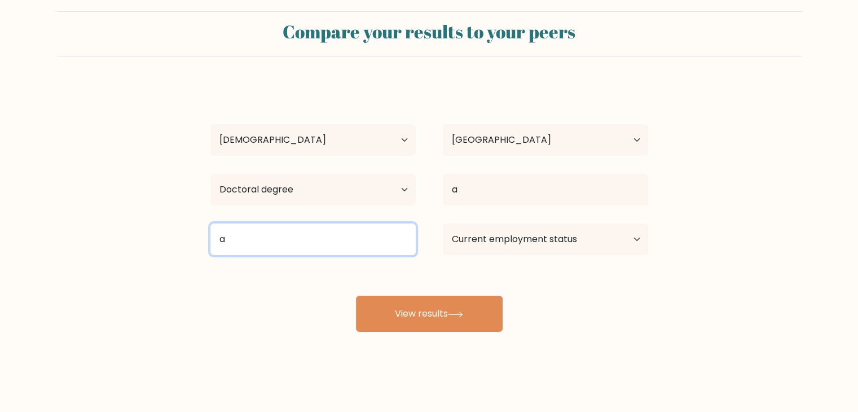
type input "a"
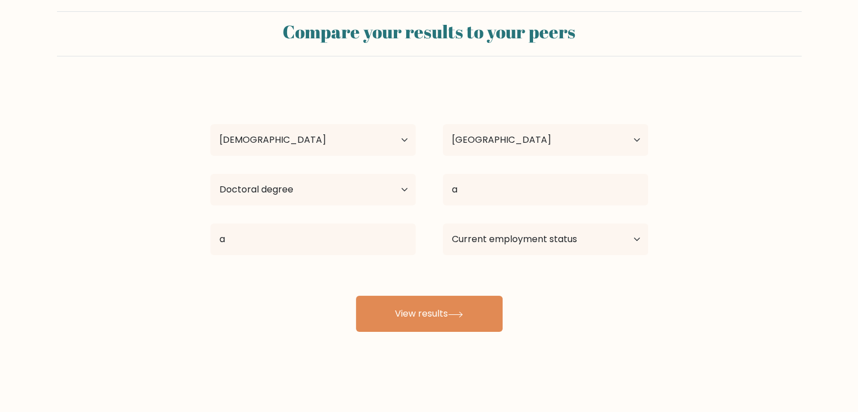
click at [415, 408] on div "Compare your results to your peers a a Age Under 18 years old 18-24 years old 2…" at bounding box center [429, 198] width 858 height 428
drag, startPoint x: 483, startPoint y: 278, endPoint x: 474, endPoint y: 293, distance: 16.9
click at [474, 293] on div "a a Age Under 18 years old 18-24 years old 25-34 years old 35-44 years old 45-5…" at bounding box center [429, 208] width 451 height 248
click at [474, 292] on div "a a Age Under 18 years old 18-24 years old 25-34 years old 35-44 years old 45-5…" at bounding box center [429, 208] width 451 height 248
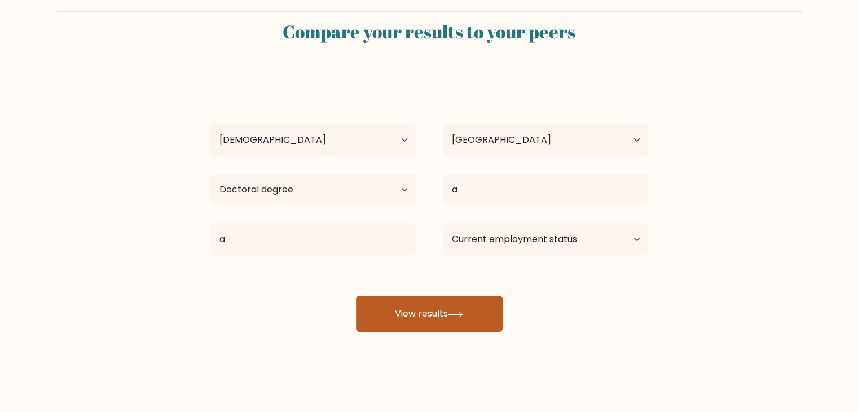
click at [467, 306] on button "View results" at bounding box center [429, 314] width 147 height 36
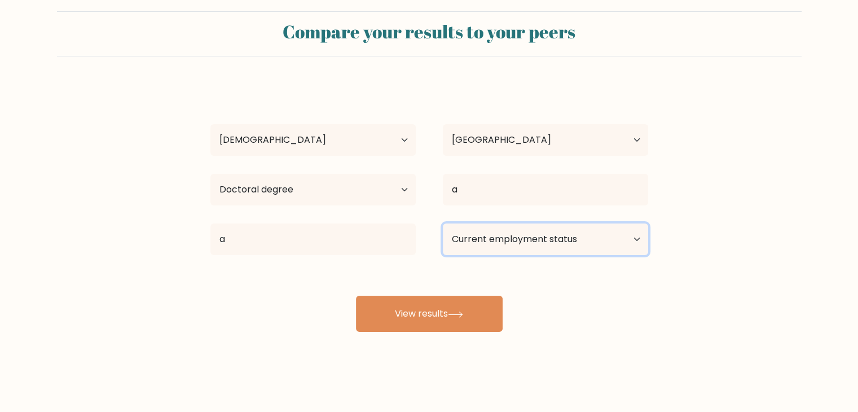
click at [546, 233] on select "Current employment status Employed Student Retired Other / prefer not to answer" at bounding box center [545, 239] width 205 height 32
select select "student"
click at [443, 223] on select "Current employment status Employed Student Retired Other / prefer not to answer" at bounding box center [545, 239] width 205 height 32
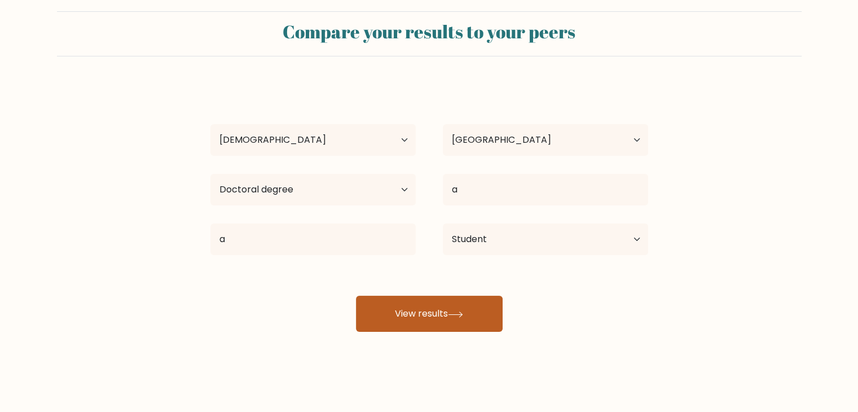
click at [492, 319] on button "View results" at bounding box center [429, 314] width 147 height 36
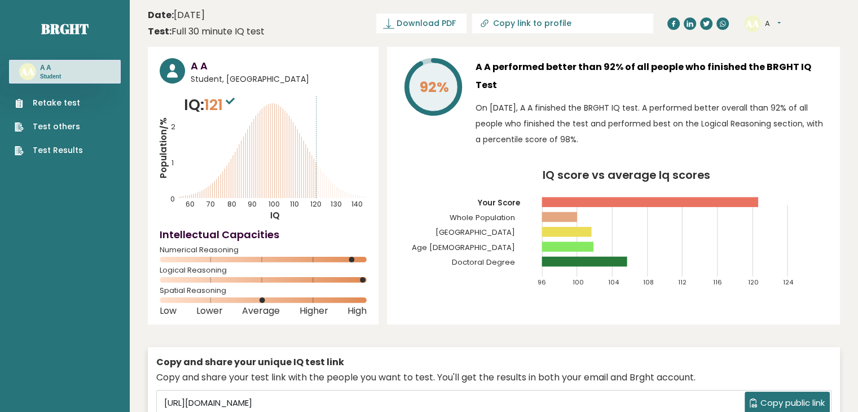
click at [223, 82] on span "Student, Thailand" at bounding box center [279, 79] width 176 height 12
click at [207, 118] on icon "Population/% IQ 0 1 2 60 70 80 90 100 110 120 130 140" at bounding box center [263, 158] width 207 height 128
click at [168, 142] on tspan "Population/%" at bounding box center [163, 147] width 12 height 61
click at [167, 158] on tspan "Population/%" at bounding box center [163, 147] width 12 height 61
drag, startPoint x: 200, startPoint y: 224, endPoint x: 232, endPoint y: 244, distance: 38.0
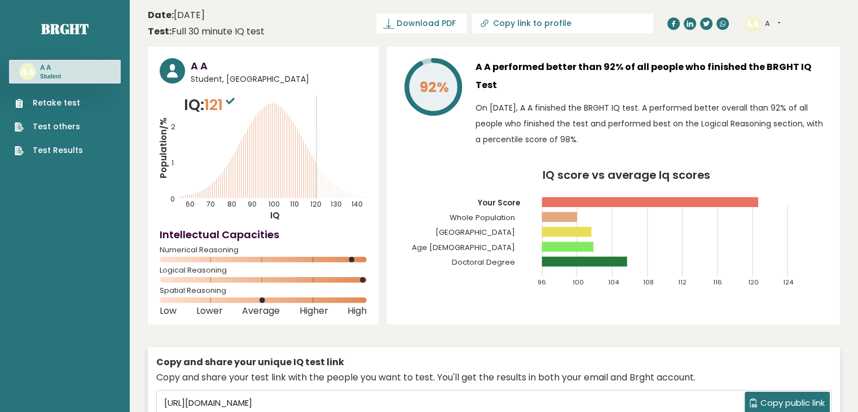
click at [200, 225] on div "A A Student, Thailand IQ: 121 Population/% IQ 0 1 2 60 70 80 90 100 110 120 130…" at bounding box center [263, 186] width 231 height 278
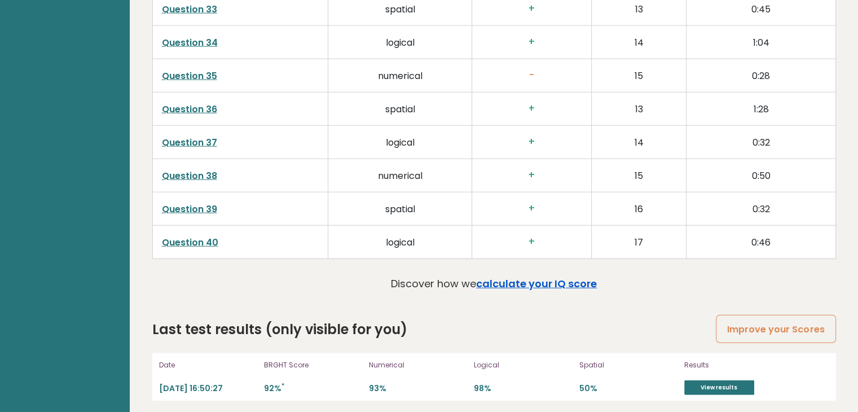
scroll to position [2869, 0]
click at [571, 282] on link "calculate your IQ score" at bounding box center [536, 283] width 121 height 14
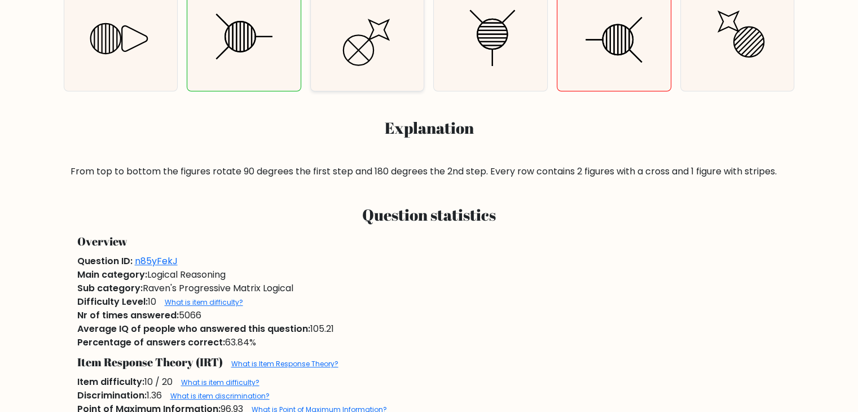
scroll to position [113, 0]
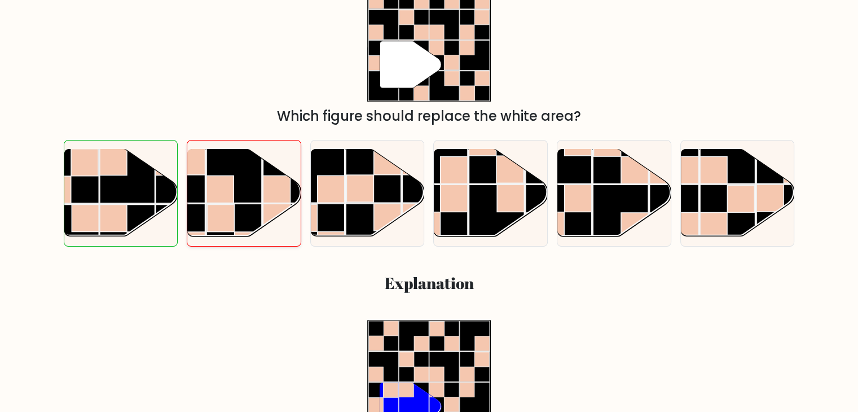
scroll to position [339, 0]
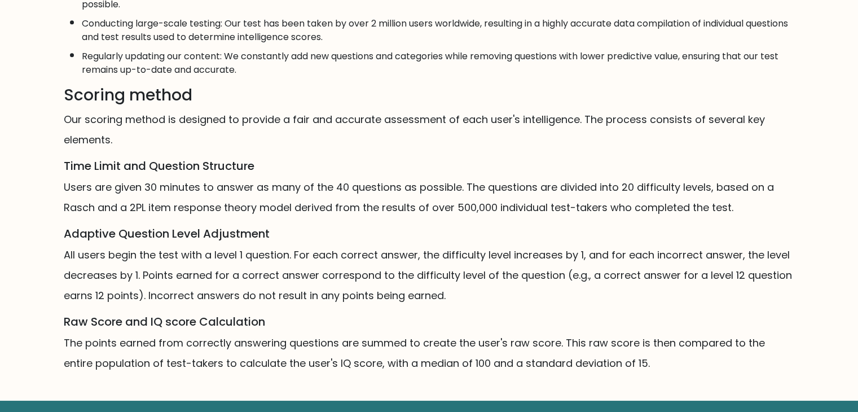
scroll to position [668, 0]
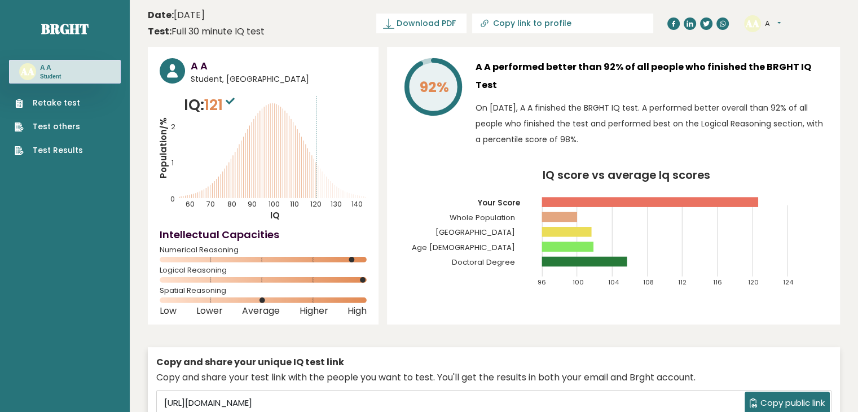
click at [214, 102] on span "121" at bounding box center [220, 104] width 33 height 21
click at [171, 128] on tspan "2" at bounding box center [173, 127] width 5 height 10
drag, startPoint x: 165, startPoint y: 158, endPoint x: 196, endPoint y: 206, distance: 57.4
click at [174, 173] on icon "Population/% IQ 0 1 2 60 70 80 90 100 110 120 130 140" at bounding box center [263, 158] width 207 height 128
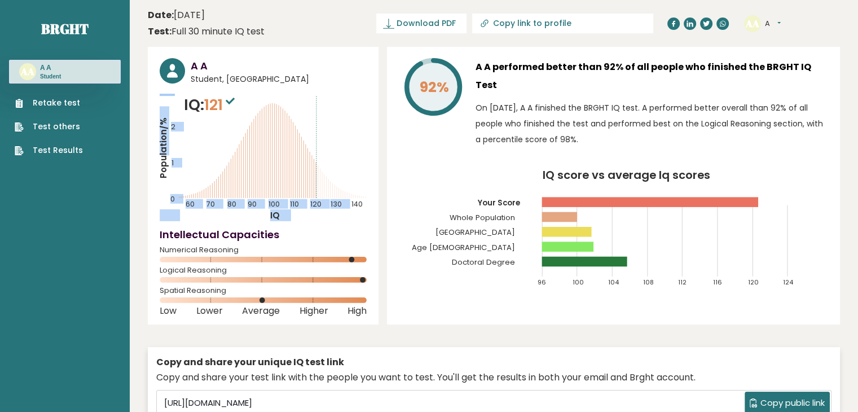
click at [232, 215] on icon "Population/% IQ 0 1 2 60 70 80 90 100 110 120 130 140" at bounding box center [263, 158] width 207 height 128
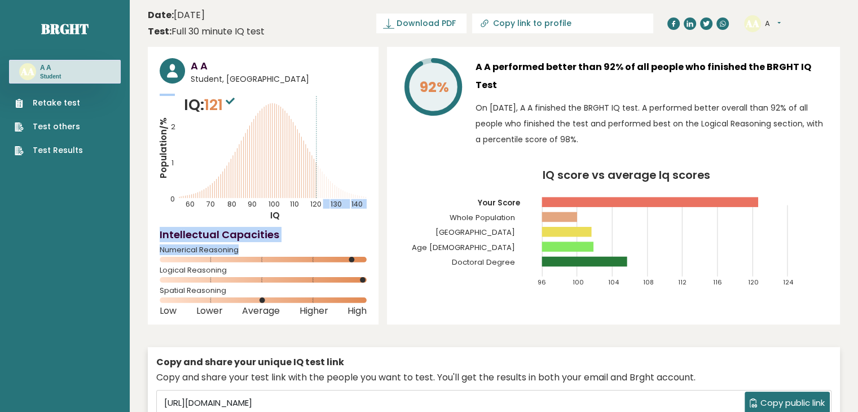
drag, startPoint x: 228, startPoint y: 256, endPoint x: 326, endPoint y: 192, distance: 116.8
click at [326, 193] on div "A A Student, Thailand IQ: 121 Population/% IQ 0 1 2 60 70 80 90 100 110 120 130…" at bounding box center [263, 186] width 231 height 278
click at [179, 75] on circle at bounding box center [172, 70] width 25 height 25
drag, startPoint x: 213, startPoint y: 80, endPoint x: 216, endPoint y: 104, distance: 24.5
click at [213, 87] on div "A A Student, Thailand IQ: 121 Population/% IQ 0 1 2 60 70 80 90 100 110 120 130…" at bounding box center [263, 186] width 231 height 278
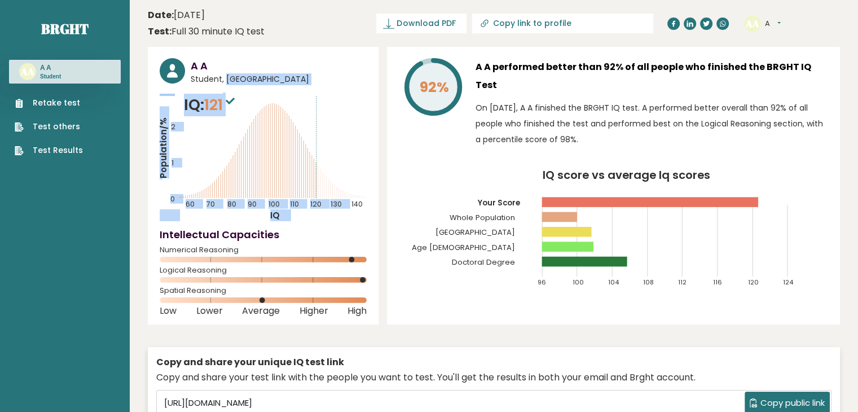
click at [219, 111] on span "121" at bounding box center [220, 104] width 33 height 21
click at [238, 96] on sup at bounding box center [230, 101] width 15 height 16
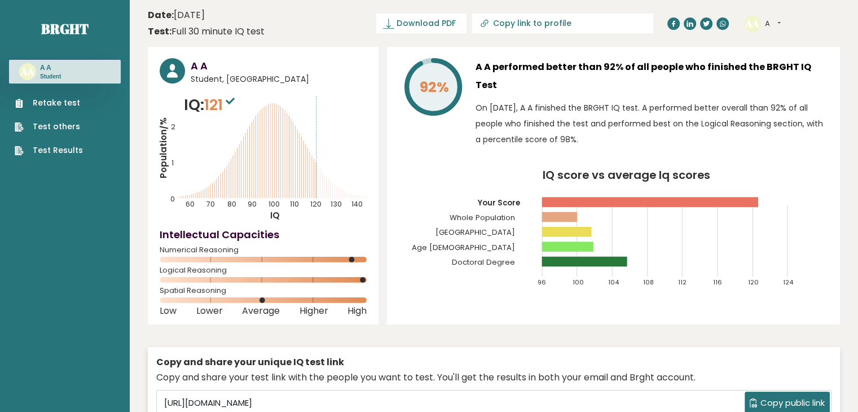
click at [69, 127] on link "Test others" at bounding box center [49, 127] width 68 height 12
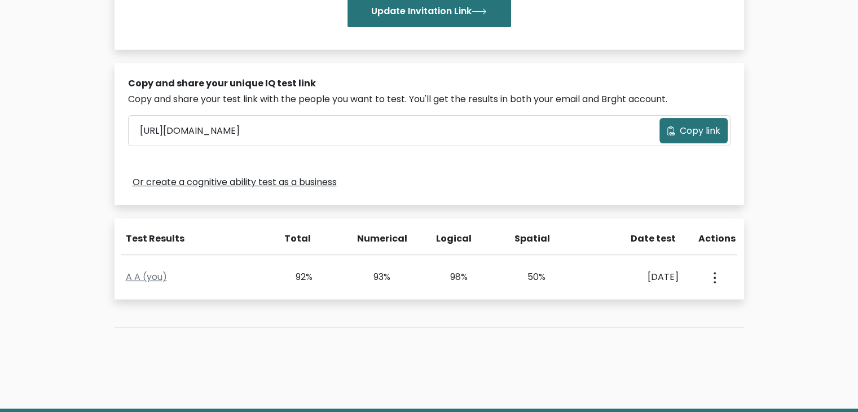
scroll to position [358, 0]
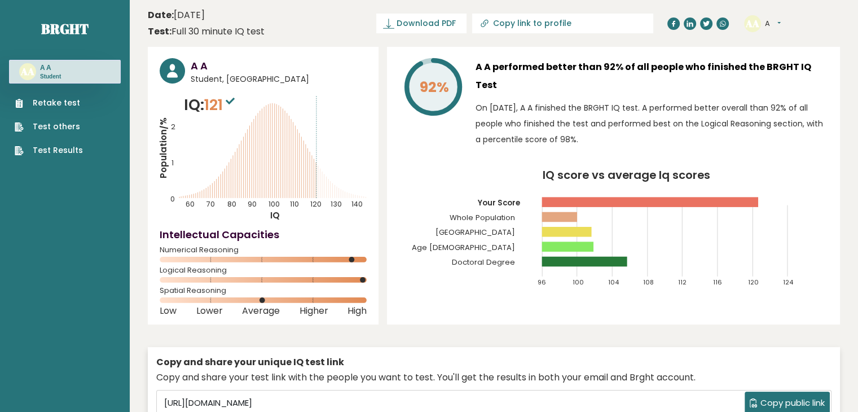
click at [68, 146] on link "Test Results" at bounding box center [49, 150] width 68 height 12
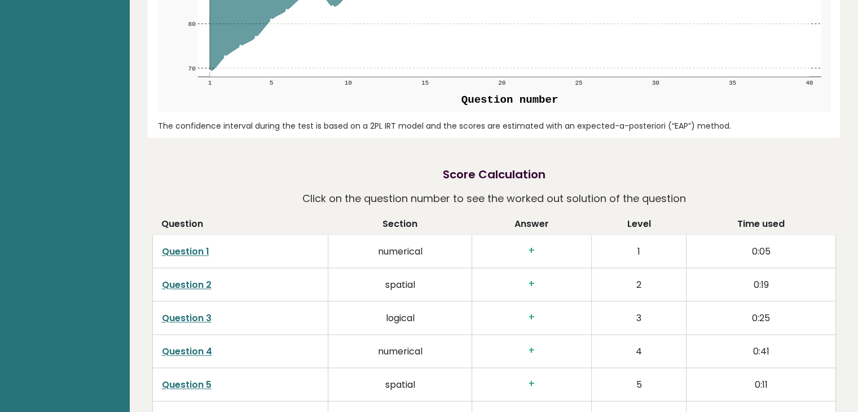
scroll to position [1580, 0]
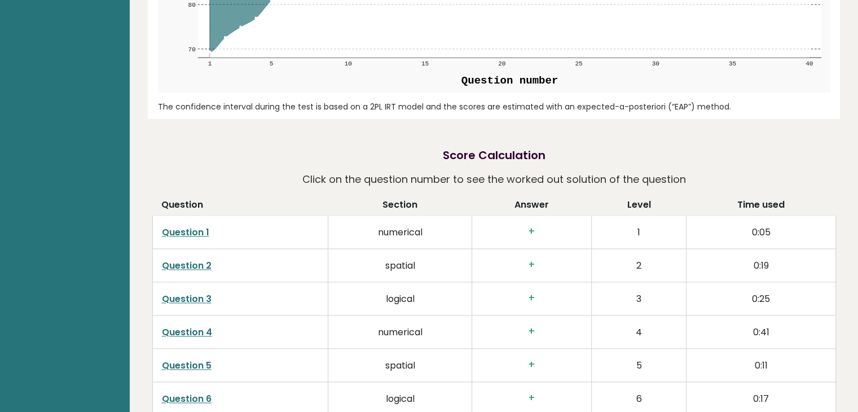
click at [196, 302] on link "Question 3" at bounding box center [187, 298] width 50 height 13
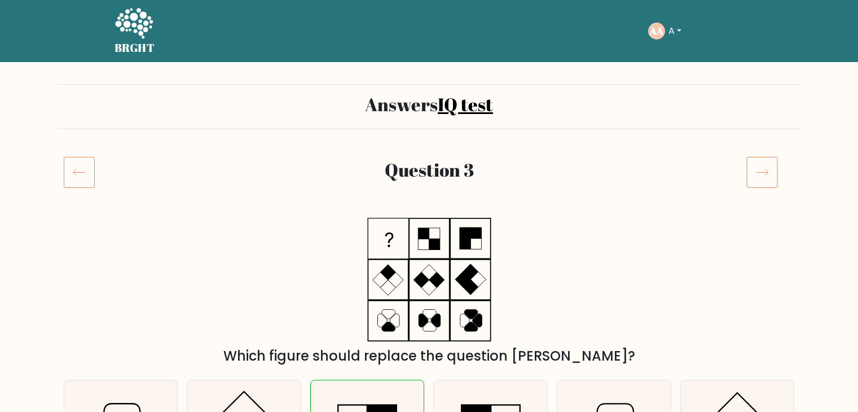
scroll to position [226, 0]
